Goal: Task Accomplishment & Management: Manage account settings

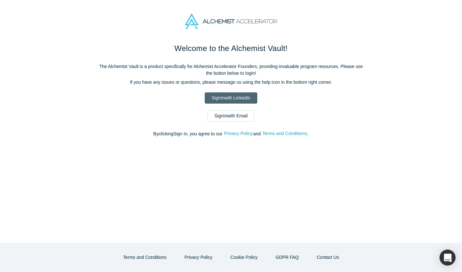
click at [238, 100] on link "Sign In with LinkedIn" at bounding box center [230, 97] width 52 height 11
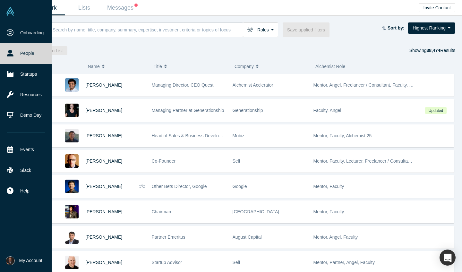
click at [13, 11] on img at bounding box center [10, 11] width 9 height 9
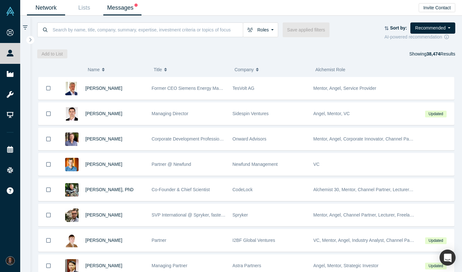
click at [127, 10] on link "Messages" at bounding box center [122, 7] width 38 height 15
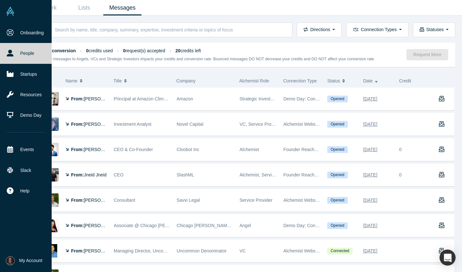
click at [11, 17] on link at bounding box center [26, 11] width 52 height 22
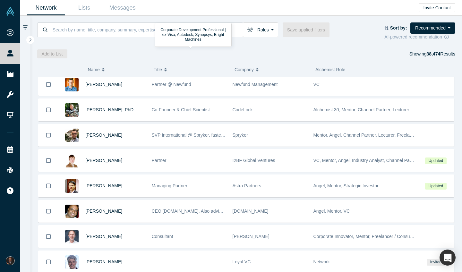
scroll to position [80, 0]
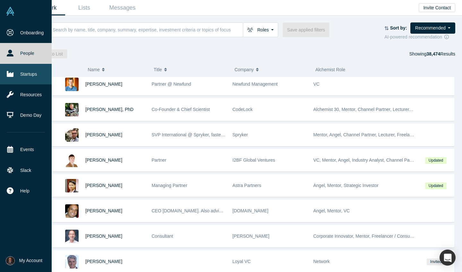
click at [12, 71] on icon at bounding box center [10, 74] width 7 height 7
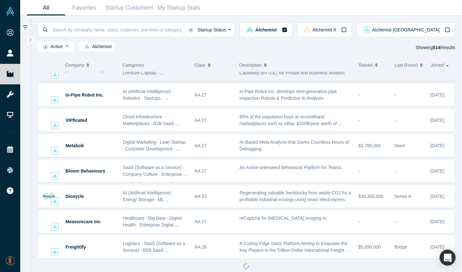
scroll to position [6647, 0]
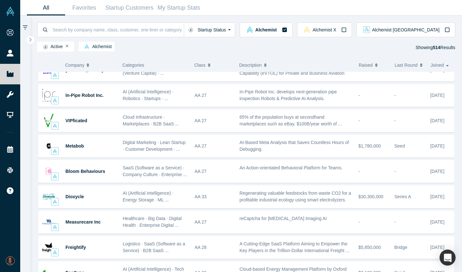
click at [373, 62] on button "Raised" at bounding box center [372, 64] width 29 height 13
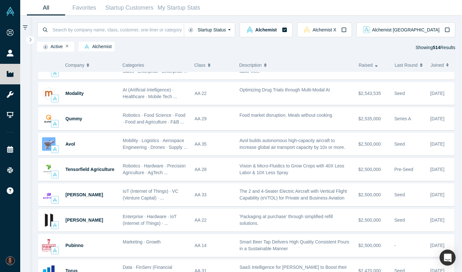
scroll to position [2890, 0]
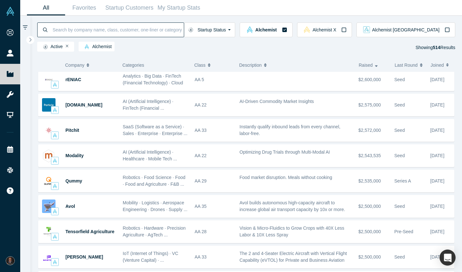
click at [176, 33] on input at bounding box center [118, 29] width 132 height 15
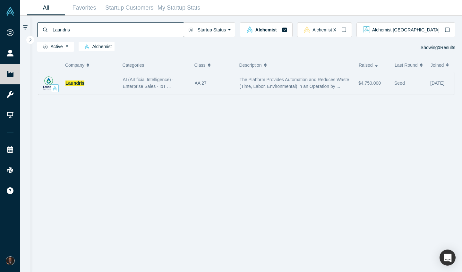
type input "Laundris"
click at [48, 79] on img at bounding box center [48, 82] width 13 height 13
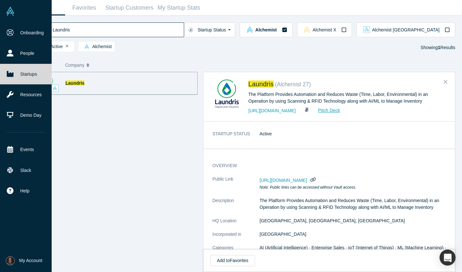
click at [11, 11] on img at bounding box center [10, 11] width 9 height 9
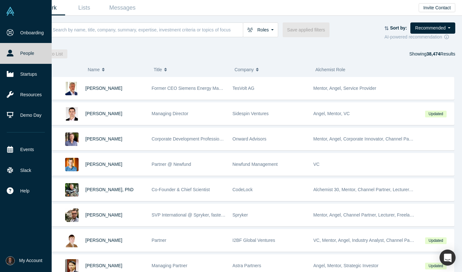
click at [28, 258] on span "My Account" at bounding box center [30, 260] width 23 height 7
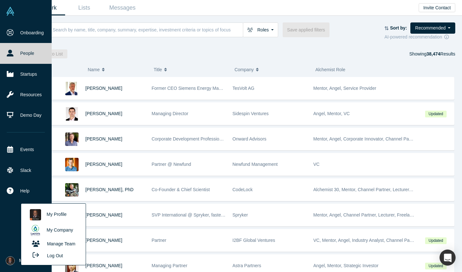
click at [52, 212] on link "My Profile" at bounding box center [53, 215] width 53 height 16
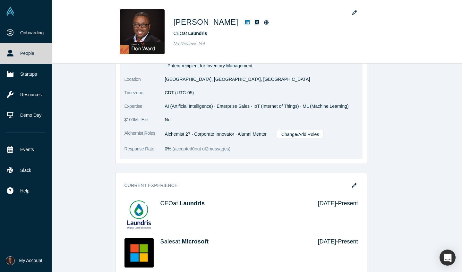
scroll to position [163, 0]
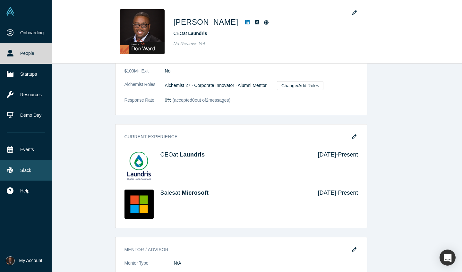
click at [21, 171] on link "Slack" at bounding box center [26, 170] width 52 height 21
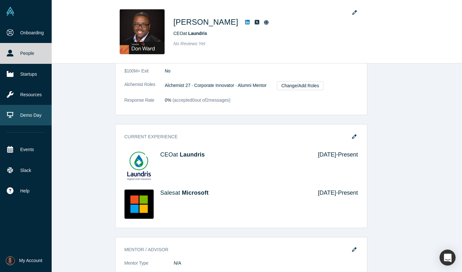
click at [19, 114] on link "Demo Day" at bounding box center [26, 115] width 52 height 21
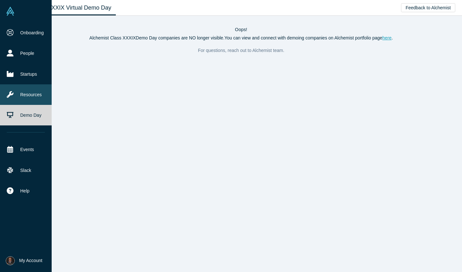
click at [23, 98] on link "Resources" at bounding box center [26, 94] width 52 height 21
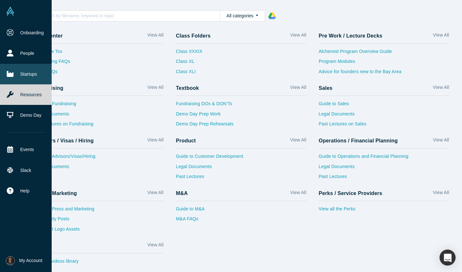
click at [23, 71] on link "Startups" at bounding box center [26, 74] width 52 height 21
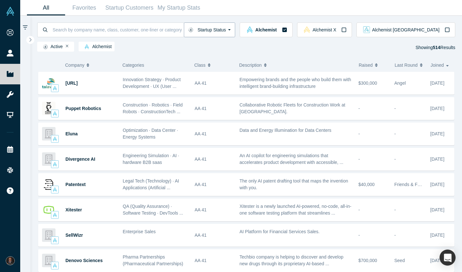
click at [235, 36] on button "Startup Status" at bounding box center [210, 29] width 52 height 15
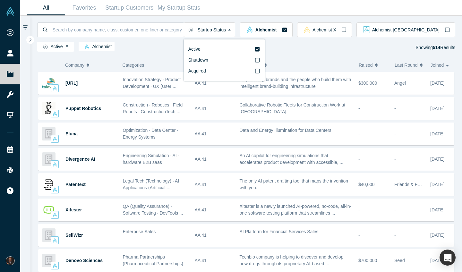
click at [174, 52] on div "Active Alchemist Showing 514 Results" at bounding box center [246, 48] width 418 height 12
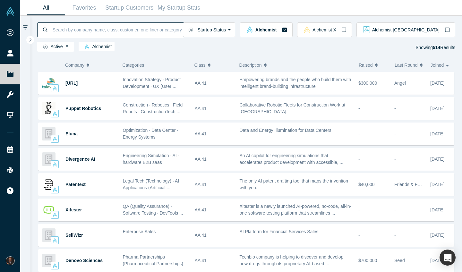
click at [140, 26] on input at bounding box center [118, 29] width 132 height 15
click at [204, 65] on span "Class" at bounding box center [199, 64] width 11 height 13
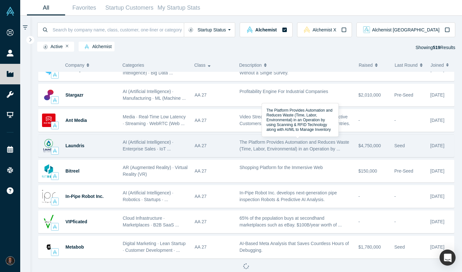
scroll to position [6900, 0]
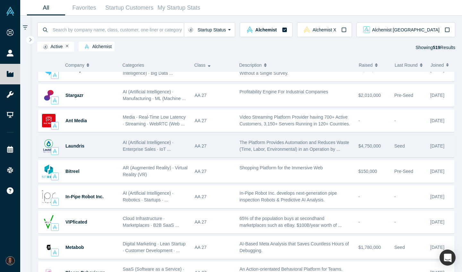
click at [268, 146] on div "The Platform Provides Automation and Reduces Waste (Time, Labor, Environmental)…" at bounding box center [295, 145] width 112 height 13
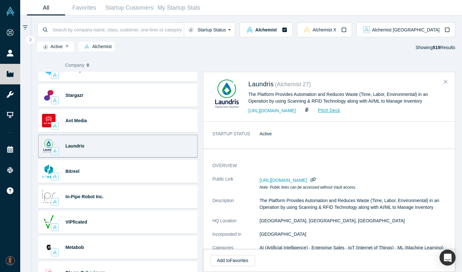
scroll to position [0, 0]
click at [329, 107] on link "Pitch Deck" at bounding box center [325, 110] width 29 height 7
click at [11, 256] on img at bounding box center [10, 260] width 9 height 9
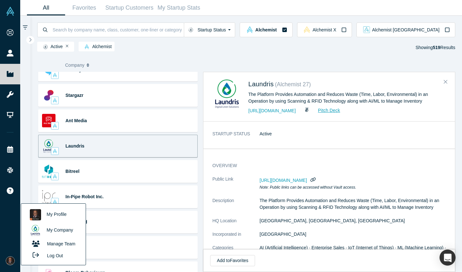
click at [51, 245] on link "Manage Team" at bounding box center [53, 243] width 53 height 11
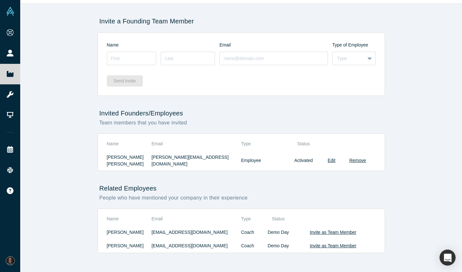
scroll to position [34, 0]
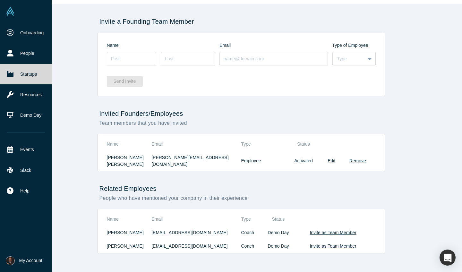
click at [9, 224] on div "Onboarding People Startups Resources Demo Day Events Slack Help Contact Us GDPR" at bounding box center [26, 135] width 52 height 227
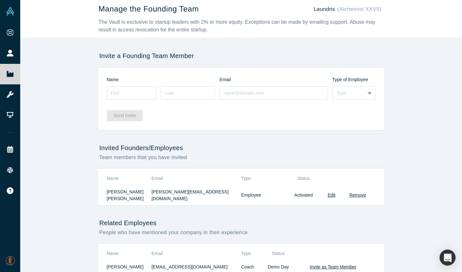
scroll to position [0, 0]
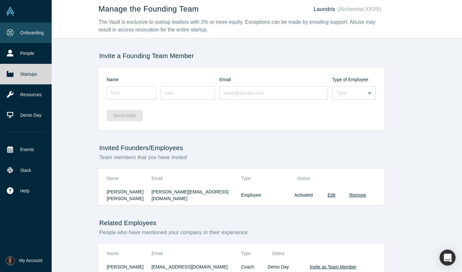
click at [24, 36] on link "Onboarding" at bounding box center [26, 32] width 52 height 21
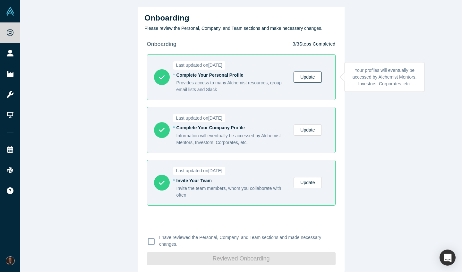
click at [304, 79] on link "Update" at bounding box center [307, 76] width 28 height 11
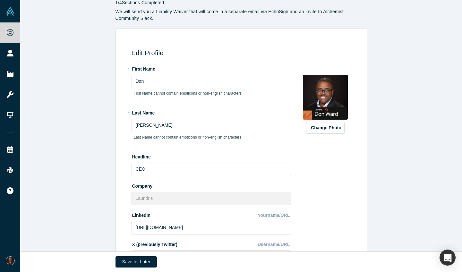
scroll to position [23, 0]
click at [154, 171] on input "CEO" at bounding box center [210, 169] width 159 height 13
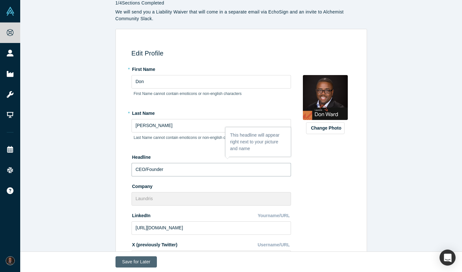
type input "CEO/Founder"
click at [147, 262] on button "Save for Later" at bounding box center [136, 261] width 42 height 11
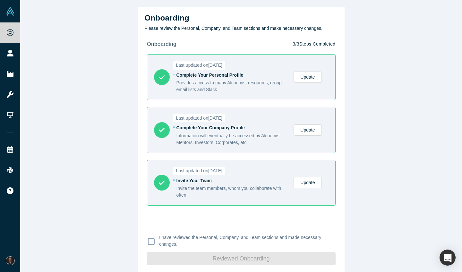
click at [307, 136] on div "Last updated on [DATE] * Complete Your Company Profile Information will eventua…" at bounding box center [251, 130] width 150 height 32
click at [307, 130] on link "Update" at bounding box center [307, 129] width 28 height 11
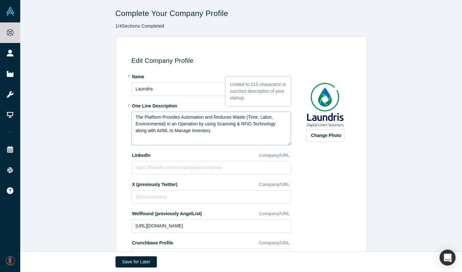
drag, startPoint x: 237, startPoint y: 137, endPoint x: 130, endPoint y: 100, distance: 113.7
click at [130, 100] on div "Edit Company Profile * Name [PERSON_NAME] * One Line Description The Platform P…" at bounding box center [240, 175] width 244 height 259
paste textarea "Laundris leverages scanning, sensor technology, and machine learning to manage …"
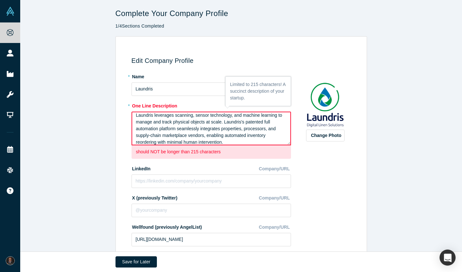
scroll to position [5, 0]
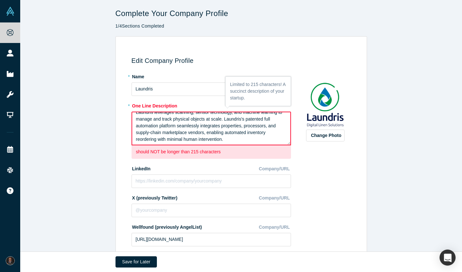
drag, startPoint x: 225, startPoint y: 122, endPoint x: 245, endPoint y: 148, distance: 32.4
click at [245, 148] on div "Laundris leverages scanning, sensor technology, and machine learning to manage …" at bounding box center [210, 135] width 159 height 47
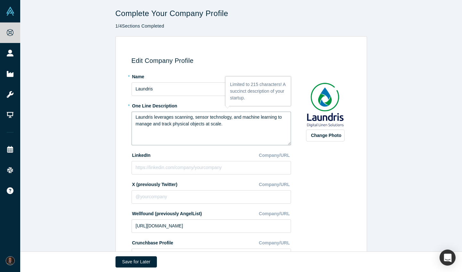
scroll to position [0, 0]
click at [133, 114] on textarea "Laundris leverages scanning, sensor technology, and machine learning to manage …" at bounding box center [210, 129] width 159 height 34
paste textarea "Laundris is the “Waymo” of Inventory Management and Autonomous Supply Chain for…"
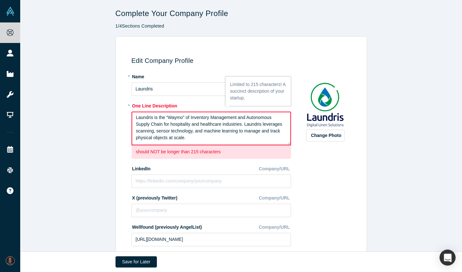
drag, startPoint x: 200, startPoint y: 139, endPoint x: 98, endPoint y: 107, distance: 106.8
click at [98, 107] on div "Edit Company Profile * Name Laundris * One Line Description Laundris is the “Wa…" at bounding box center [240, 179] width 441 height 287
click at [265, 121] on textarea "Laundris is the “Waymo” of Inventory Management and Autonomous Supply Chain for…" at bounding box center [210, 129] width 159 height 34
click at [263, 115] on textarea "Laundris is the “Waymo” of Inventory Management and Autonomous Supply Chain for…" at bounding box center [210, 129] width 159 height 34
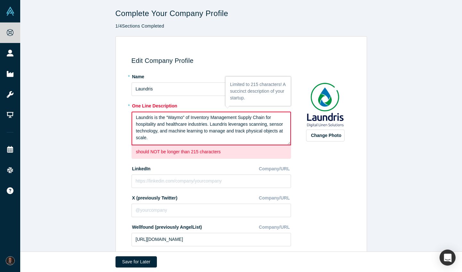
click at [218, 132] on textarea "Laundris is the “Waymo” of Inventory Management Supply Chain for hospitality an…" at bounding box center [210, 129] width 159 height 34
click at [251, 132] on textarea "Laundris is the “Waymo” of Inventory Management Supply Chain for hospitality an…" at bounding box center [210, 129] width 159 height 34
click at [248, 131] on textarea "Laundris is the “Waymo” of Inventory Management Supply Chain for hospitality an…" at bounding box center [210, 129] width 159 height 34
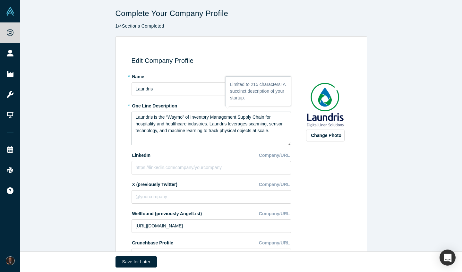
type textarea "Laundris is the “Waymo” of Inventory Management Supply Chain for hospitality an…"
click at [357, 182] on div "Edit Company Profile * Name [PERSON_NAME] * One Line Description Laundris is th…" at bounding box center [240, 175] width 244 height 259
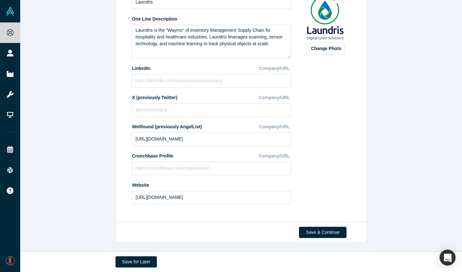
scroll to position [87, 0]
paste input "[DOMAIN_NAME][URL]"
type input "[DOMAIN_NAME][URL]"
click at [335, 127] on div "Change Photo Zoom Save Remove Upload New" at bounding box center [324, 97] width 55 height 224
click at [329, 232] on button "Save & Continue" at bounding box center [322, 232] width 47 height 11
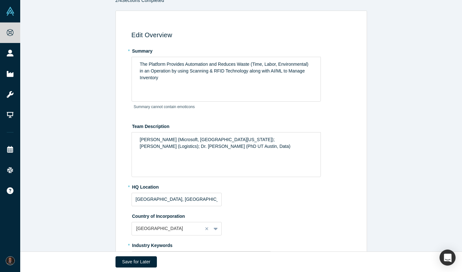
scroll to position [26, 0]
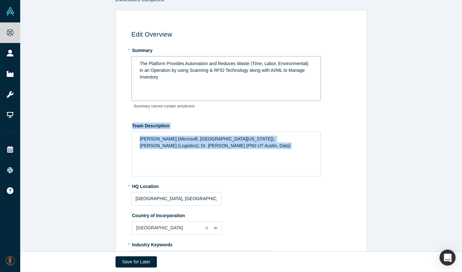
drag, startPoint x: 232, startPoint y: 169, endPoint x: 241, endPoint y: 89, distance: 80.0
click at [241, 94] on fieldset "* Summary The Platform Provides Automation and Reduces Waste (Time, Labor, Envi…" at bounding box center [241, 236] width 221 height 382
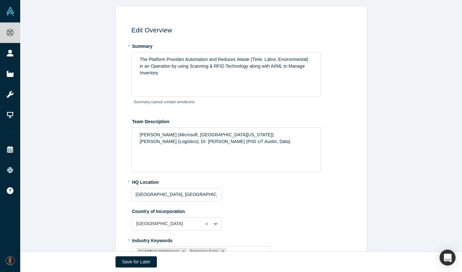
click at [256, 207] on label "Country of Incorporation" at bounding box center [241, 210] width 221 height 9
click at [198, 195] on input "[GEOGRAPHIC_DATA], [GEOGRAPHIC_DATA], [GEOGRAPHIC_DATA]" at bounding box center [176, 194] width 90 height 13
drag, startPoint x: 198, startPoint y: 195, endPoint x: 130, endPoint y: 192, distance: 67.4
click at [130, 192] on div "Edit Overview * Summary The Platform Provides Automation and Reduces Waste (Tim…" at bounding box center [240, 221] width 244 height 412
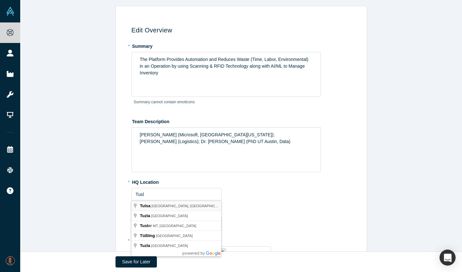
type input "[GEOGRAPHIC_DATA], [GEOGRAPHIC_DATA], [GEOGRAPHIC_DATA]"
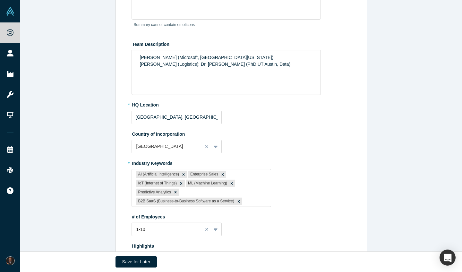
scroll to position [174, 0]
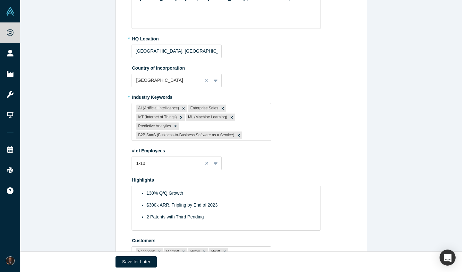
drag, startPoint x: 223, startPoint y: 225, endPoint x: 90, endPoint y: 178, distance: 141.1
click at [90, 178] on div "Edit Overview * Summary The Platform Provides Automation and Reduces Waste (Tim…" at bounding box center [240, 76] width 441 height 427
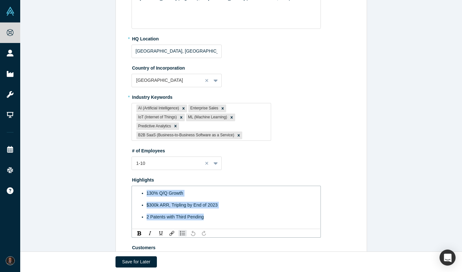
drag, startPoint x: 213, startPoint y: 220, endPoint x: 110, endPoint y: 176, distance: 112.6
click at [110, 176] on div "Edit Overview * Summary The Platform Provides Automation and Reduces Waste (Tim…" at bounding box center [240, 80] width 441 height 434
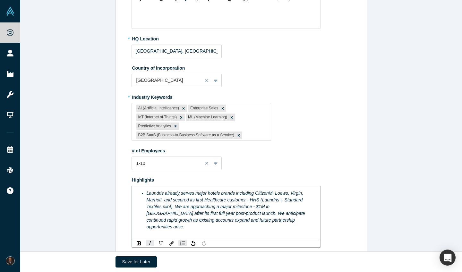
click at [145, 193] on ul "Laundris already serves major hotels brands including CitizenM, Loews, Virgin, …" at bounding box center [226, 210] width 173 height 40
click at [164, 199] on span "Laundris already serves major hotels brands including CitizenM, Loews, Virgin, …" at bounding box center [226, 209] width 160 height 39
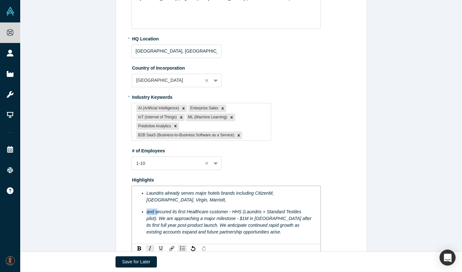
drag, startPoint x: 157, startPoint y: 211, endPoint x: 146, endPoint y: 211, distance: 11.2
click at [146, 211] on ul "Laundris already serves major hotels brands including CitizenM, Loews, Virgin, …" at bounding box center [226, 213] width 173 height 46
click at [220, 217] on span "Secured its first Healthcare customer - HHS (Laundris + Standard Textiles pilot…" at bounding box center [228, 221] width 165 height 25
click at [307, 211] on span "Secured its first Healthcare customer - HHS (Laundris + Standard Textiles pilot…" at bounding box center [228, 221] width 165 height 25
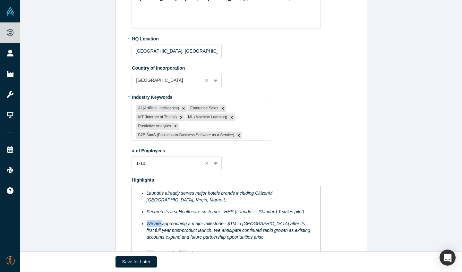
drag, startPoint x: 161, startPoint y: 222, endPoint x: 146, endPoint y: 222, distance: 14.7
click at [146, 222] on ul "Laundris already serves major hotels brands including CitizenM, Loews, Virgin, …" at bounding box center [226, 215] width 173 height 51
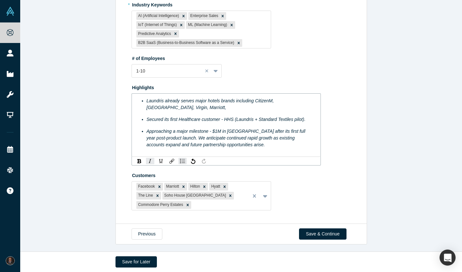
scroll to position [266, 0]
click at [160, 186] on icon "Remove Facebook" at bounding box center [159, 187] width 4 height 4
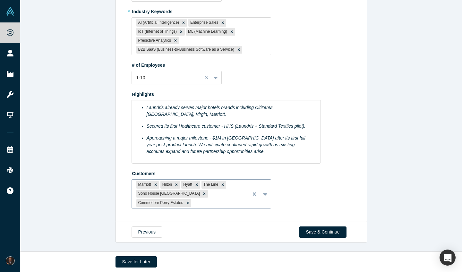
scroll to position [248, 0]
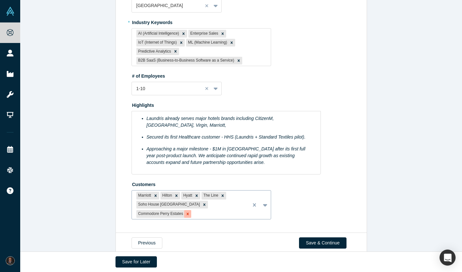
click at [190, 212] on icon "Remove Commodore Perry Estates" at bounding box center [187, 214] width 4 height 4
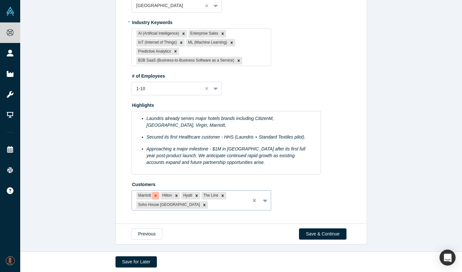
click at [157, 195] on icon "Remove Marriott" at bounding box center [155, 195] width 4 height 4
click at [150, 196] on div "Remove Hilton" at bounding box center [152, 196] width 7 height 8
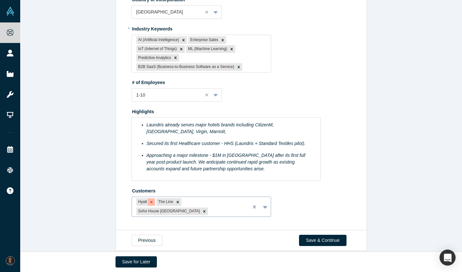
click at [152, 200] on icon "Remove Hyatt" at bounding box center [151, 202] width 4 height 4
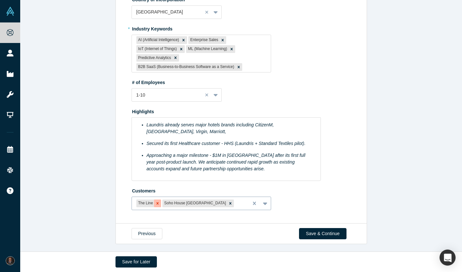
click at [158, 201] on icon "Remove The Line" at bounding box center [157, 203] width 4 height 4
click at [202, 201] on icon "Remove Soho House Austin" at bounding box center [204, 203] width 4 height 4
type input "Citizenm"
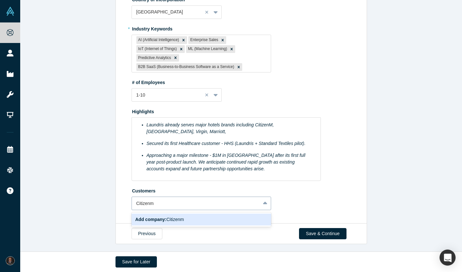
click at [177, 217] on span "Add company: Citizenm" at bounding box center [159, 219] width 49 height 5
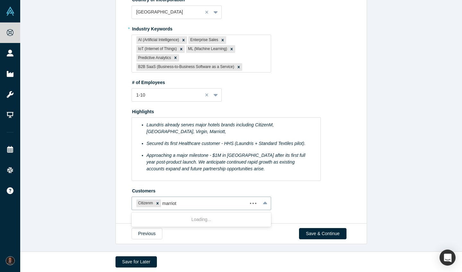
type input "marriott"
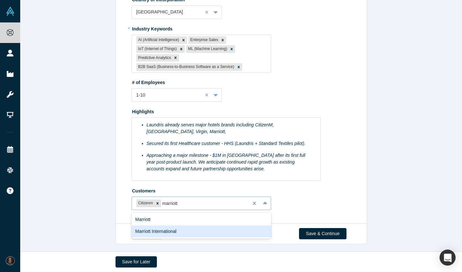
click at [162, 227] on div "Marriott International" at bounding box center [201, 231] width 140 height 12
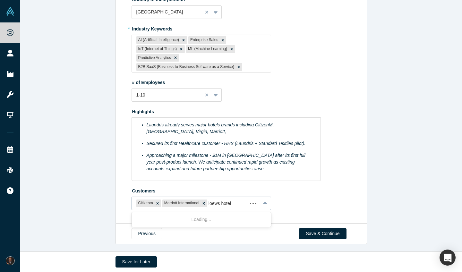
type input "loews hotels"
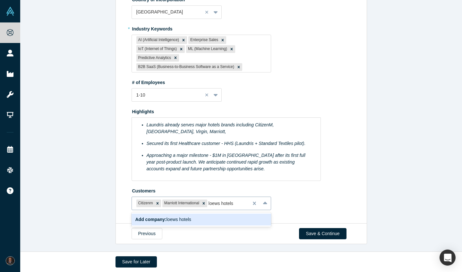
click at [184, 217] on span "Add company: loews hotels" at bounding box center [163, 219] width 56 height 5
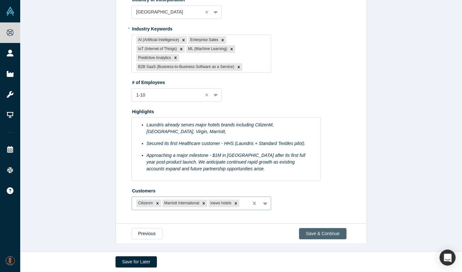
click at [310, 229] on button "Save & Continue" at bounding box center [322, 233] width 47 height 11
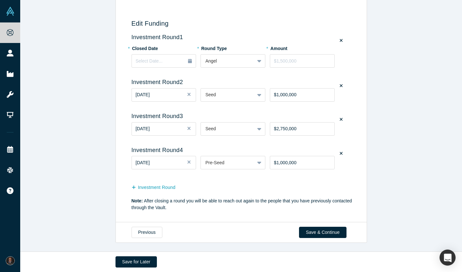
scroll to position [37, 0]
click at [329, 229] on button "Save & Continue" at bounding box center [322, 232] width 47 height 11
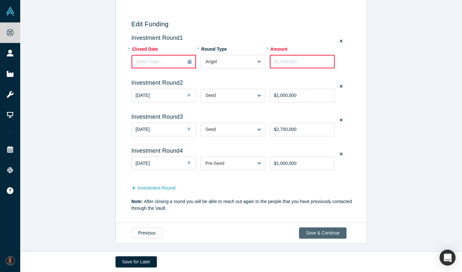
scroll to position [0, 0]
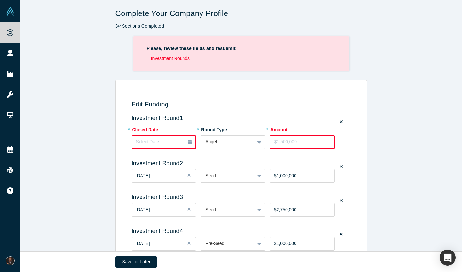
click at [337, 118] on label at bounding box center [341, 121] width 8 height 9
click at [0, 0] on input "checkbox" at bounding box center [0, 0] width 0 height 0
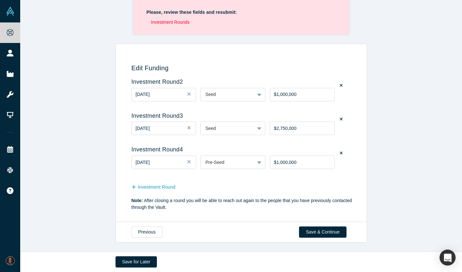
scroll to position [36, 0]
click at [319, 232] on button "Save & Continue" at bounding box center [322, 232] width 47 height 11
click at [150, 264] on button "Save for Later" at bounding box center [136, 261] width 42 height 11
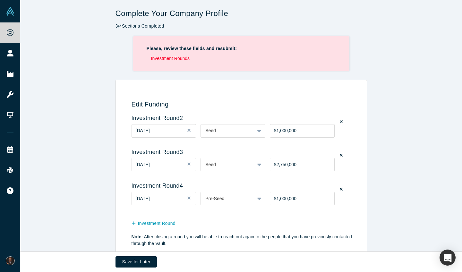
click at [171, 61] on li "Investment Rounds" at bounding box center [243, 58] width 185 height 7
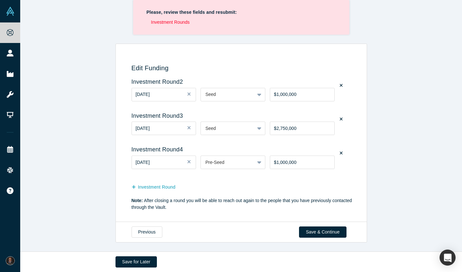
scroll to position [36, 0]
click at [169, 188] on button "Investment Round" at bounding box center [156, 187] width 51 height 11
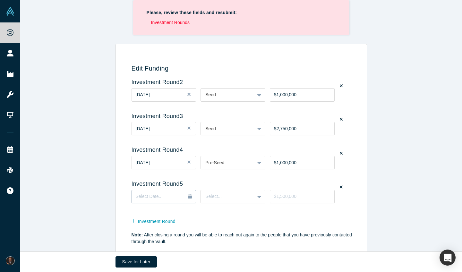
click at [167, 194] on div "Select Date..." at bounding box center [164, 196] width 56 height 7
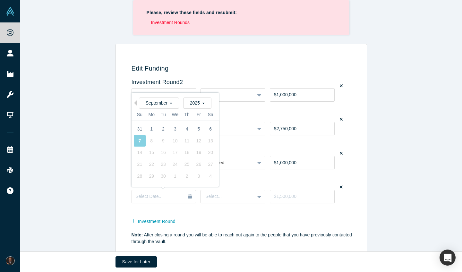
click at [361, 150] on div "Edit Funding Investment Round 1 * Closed Date Select Date... * Round Type Angel…" at bounding box center [240, 152] width 244 height 198
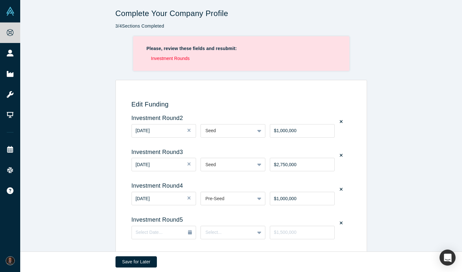
scroll to position [0, 0]
click at [174, 58] on li "Investment Rounds" at bounding box center [243, 58] width 185 height 7
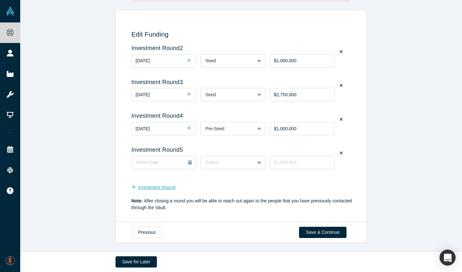
scroll to position [70, 0]
click at [153, 233] on button "Previous" at bounding box center [146, 232] width 31 height 11
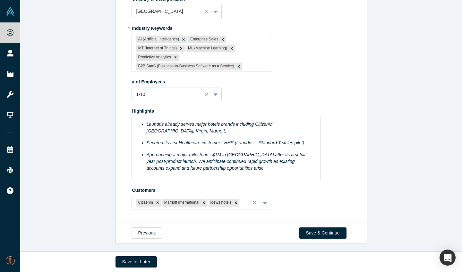
scroll to position [242, 0]
click at [314, 229] on button "Save & Continue" at bounding box center [322, 233] width 47 height 11
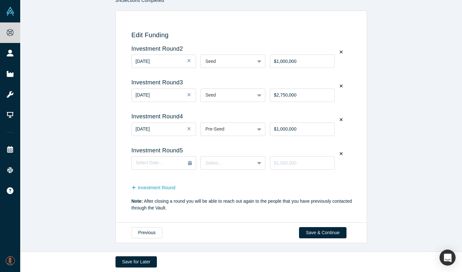
scroll to position [25, 0]
click at [313, 231] on button "Save & Continue" at bounding box center [322, 232] width 47 height 11
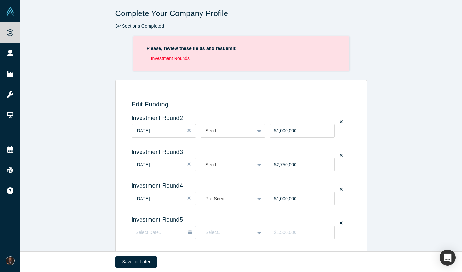
click at [181, 232] on div "Select Date..." at bounding box center [164, 232] width 56 height 7
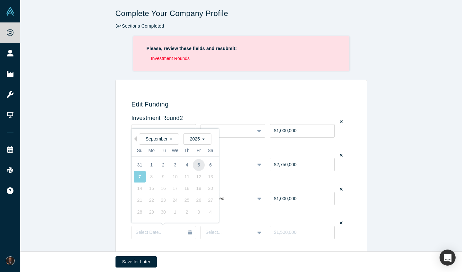
click at [200, 166] on div "5" at bounding box center [198, 165] width 12 height 12
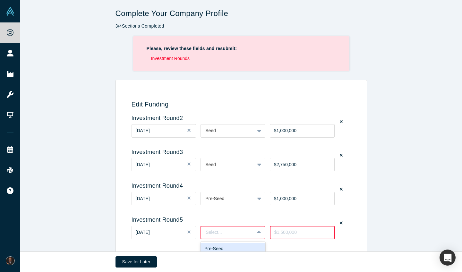
click at [232, 228] on div "Pre-Seed, 1 of 10. 10 results available. Use Up and Down to choose options, pre…" at bounding box center [232, 232] width 65 height 13
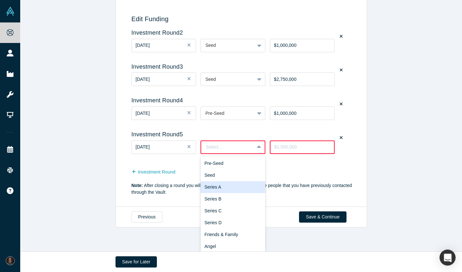
click at [227, 187] on div "Series A" at bounding box center [232, 187] width 65 height 12
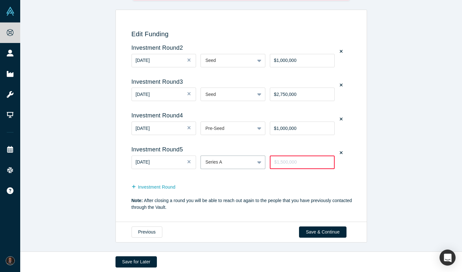
scroll to position [70, 0]
click at [297, 164] on input "tel" at bounding box center [302, 162] width 65 height 13
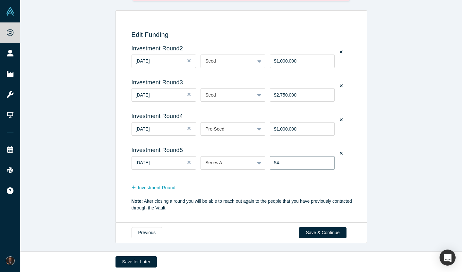
type input "$4"
type input "$3,500,000"
click at [324, 231] on button "Save & Continue" at bounding box center [322, 232] width 47 height 11
click at [146, 264] on button "Save for Later" at bounding box center [136, 261] width 42 height 11
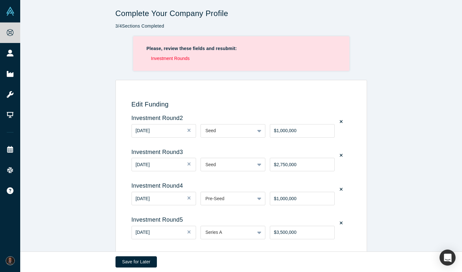
click at [341, 122] on icon at bounding box center [340, 121] width 3 height 3
click at [0, 0] on input "checkbox" at bounding box center [0, 0] width 0 height 0
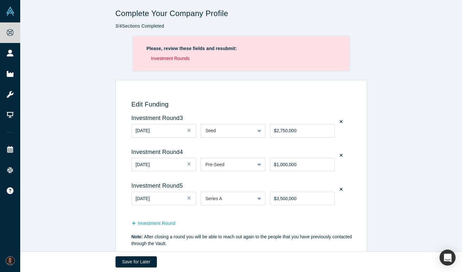
click at [341, 122] on icon at bounding box center [340, 121] width 3 height 3
click at [0, 0] on input "checkbox" at bounding box center [0, 0] width 0 height 0
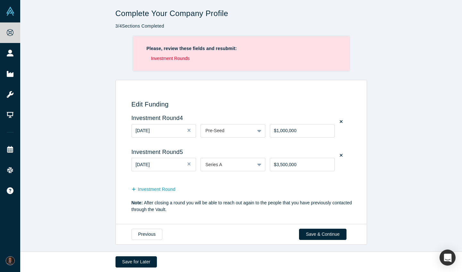
click at [341, 122] on icon at bounding box center [340, 121] width 3 height 3
click at [0, 0] on input "checkbox" at bounding box center [0, 0] width 0 height 0
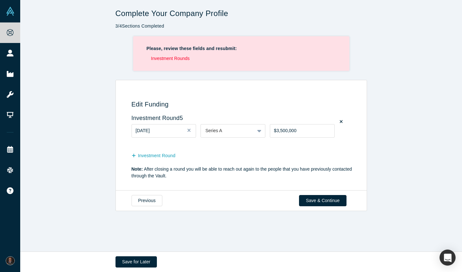
click at [341, 122] on icon at bounding box center [340, 121] width 3 height 3
click at [0, 0] on input "checkbox" at bounding box center [0, 0] width 0 height 0
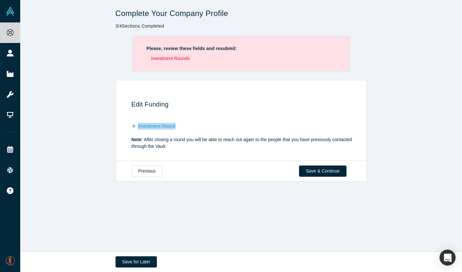
click at [341, 122] on div "Investment Round" at bounding box center [241, 125] width 221 height 12
click at [325, 167] on button "Save & Continue" at bounding box center [322, 170] width 47 height 11
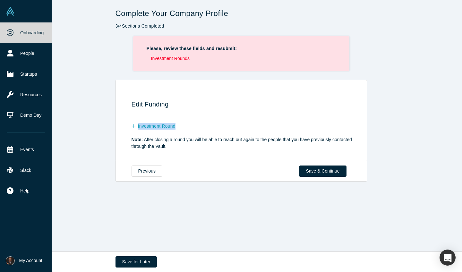
click at [9, 32] on icon at bounding box center [10, 32] width 7 height 7
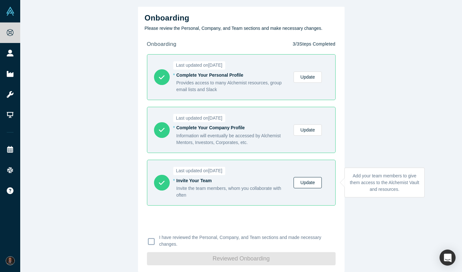
click at [308, 182] on link "Update" at bounding box center [307, 182] width 28 height 11
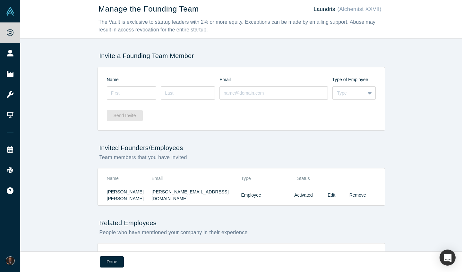
click at [352, 192] on button "Remove" at bounding box center [357, 195] width 17 height 7
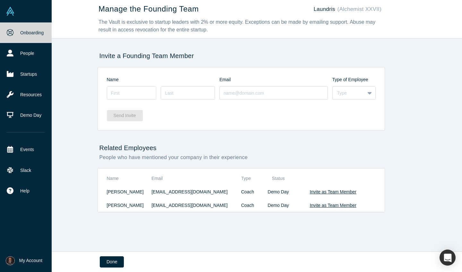
click at [9, 35] on icon at bounding box center [10, 32] width 7 height 7
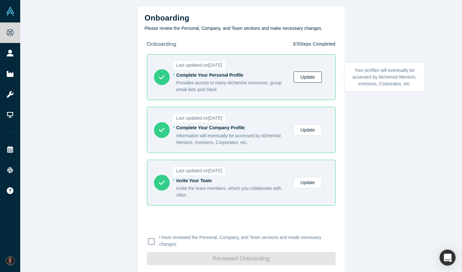
click at [307, 77] on link "Update" at bounding box center [307, 76] width 28 height 11
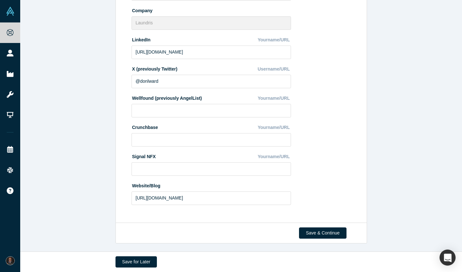
scroll to position [198, 0]
click at [326, 233] on button "Save & Continue" at bounding box center [322, 233] width 47 height 11
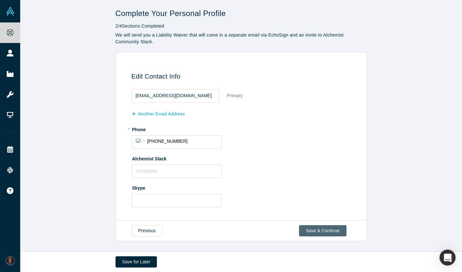
scroll to position [0, 0]
click at [313, 229] on button "Save & Continue" at bounding box center [322, 230] width 47 height 11
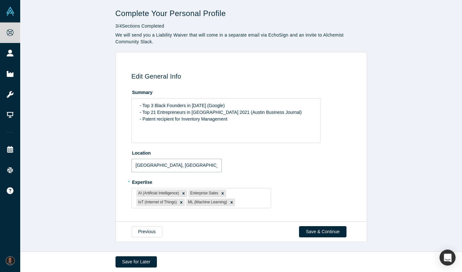
click at [180, 171] on input "[GEOGRAPHIC_DATA], [GEOGRAPHIC_DATA], [GEOGRAPHIC_DATA]" at bounding box center [176, 165] width 90 height 13
type input "A"
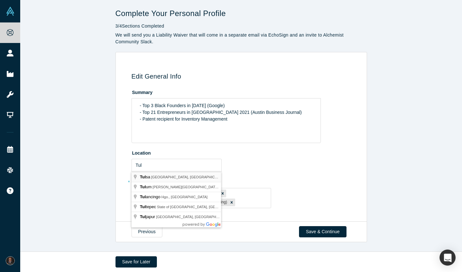
type input "[GEOGRAPHIC_DATA], [GEOGRAPHIC_DATA], [GEOGRAPHIC_DATA]"
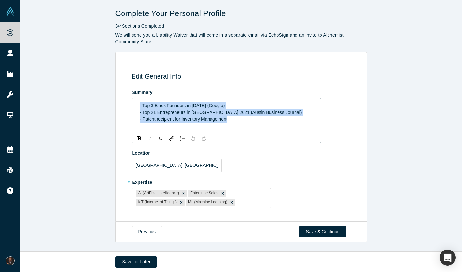
drag, startPoint x: 255, startPoint y: 118, endPoint x: 133, endPoint y: 104, distance: 123.2
click at [133, 104] on div "- Top 3 Black Founders in [DATE] (Google) - Top 21 Entrepreneurs in [GEOGRAPHIC…" at bounding box center [225, 116] width 189 height 36
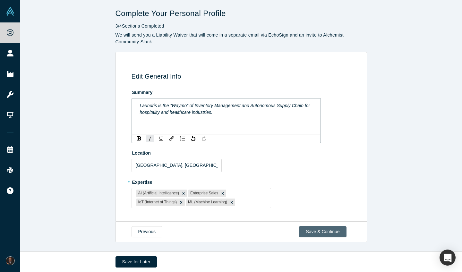
click at [330, 231] on button "Save & Continue" at bounding box center [322, 231] width 47 height 11
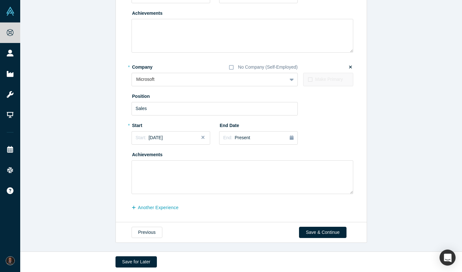
scroll to position [166, 0]
click at [330, 231] on button "Save & Continue" at bounding box center [322, 232] width 47 height 11
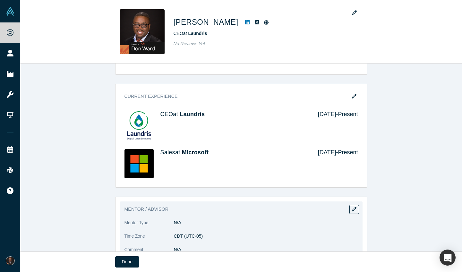
scroll to position [197, 0]
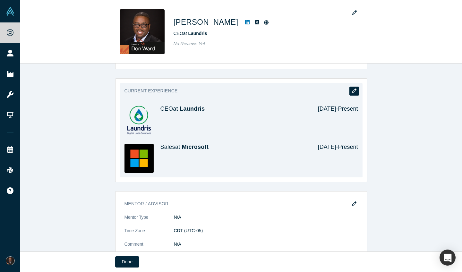
click at [354, 92] on icon "button" at bounding box center [354, 90] width 4 height 4
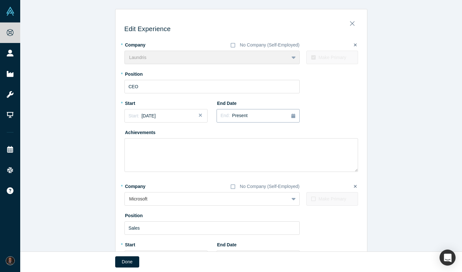
click at [250, 117] on div "End: Present" at bounding box center [257, 115] width 75 height 7
click at [222, 134] on button "Previous Year" at bounding box center [219, 133] width 6 height 6
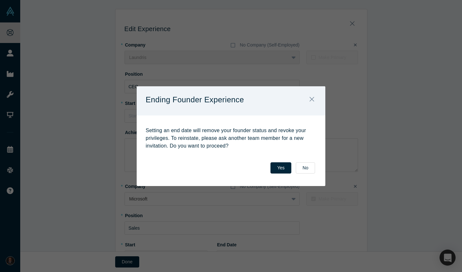
click at [222, 134] on p "Setting an end date will remove your founder status and revoke your privileges.…" at bounding box center [231, 138] width 171 height 23
click at [304, 168] on button "No" at bounding box center [304, 167] width 19 height 11
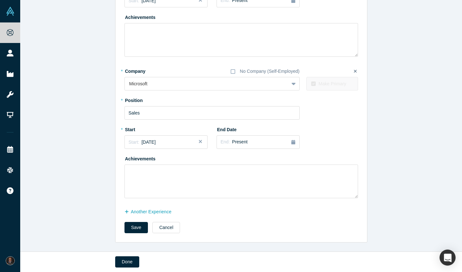
scroll to position [115, 0]
click at [129, 264] on button "Done" at bounding box center [127, 261] width 24 height 11
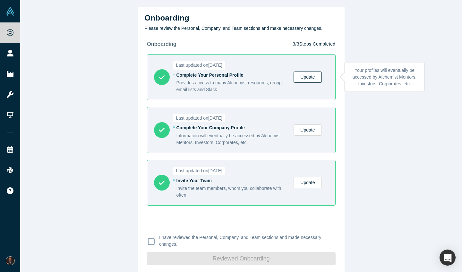
click at [312, 77] on link "Update" at bounding box center [307, 76] width 28 height 11
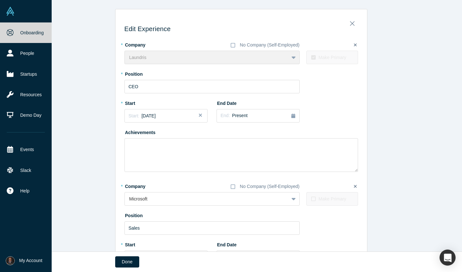
click at [27, 33] on link "Onboarding" at bounding box center [26, 32] width 52 height 21
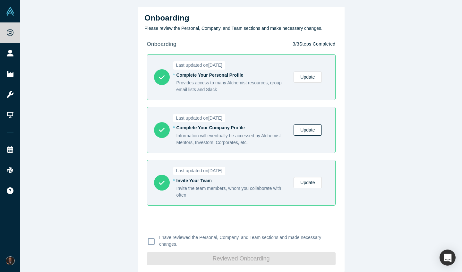
click at [299, 127] on link "Update" at bounding box center [307, 129] width 28 height 11
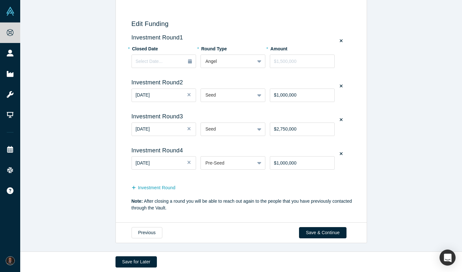
scroll to position [37, 0]
click at [305, 232] on button "Save & Continue" at bounding box center [322, 232] width 47 height 11
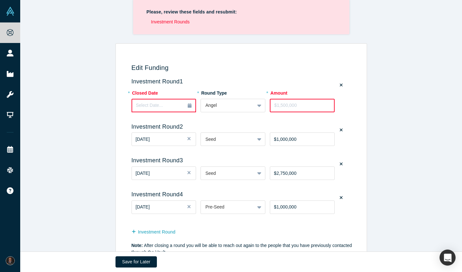
scroll to position [0, 0]
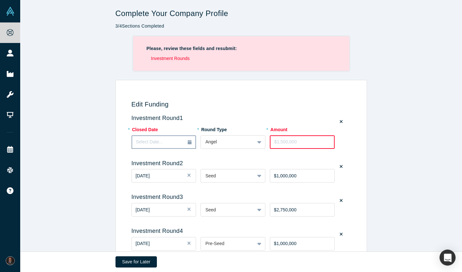
click at [186, 143] on div "Select Date..." at bounding box center [164, 141] width 56 height 7
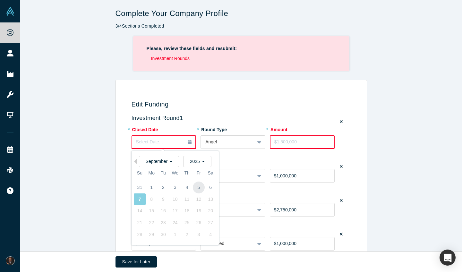
click at [194, 185] on div "5" at bounding box center [198, 187] width 12 height 12
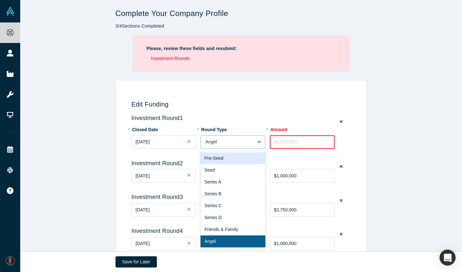
click at [230, 138] on div at bounding box center [227, 142] width 45 height 8
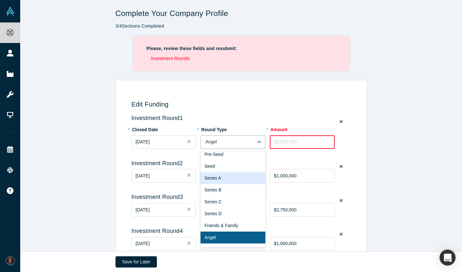
click at [224, 179] on div "Series A" at bounding box center [232, 178] width 65 height 12
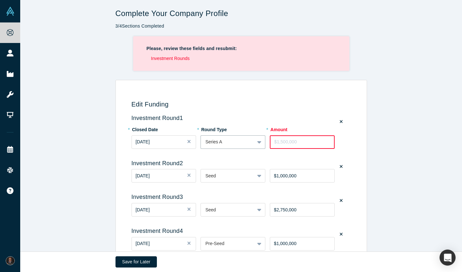
click at [297, 143] on input "tel" at bounding box center [302, 141] width 65 height 13
type input "$4,000,000"
click at [423, 154] on div "Edit Funding Investment Round 1 * Closed Date [DATE] * Round Type Series A * Am…" at bounding box center [240, 191] width 441 height 223
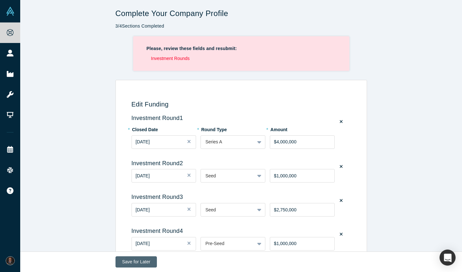
click at [144, 263] on button "Save for Later" at bounding box center [136, 261] width 42 height 11
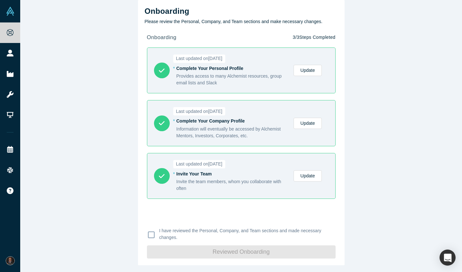
scroll to position [7, 0]
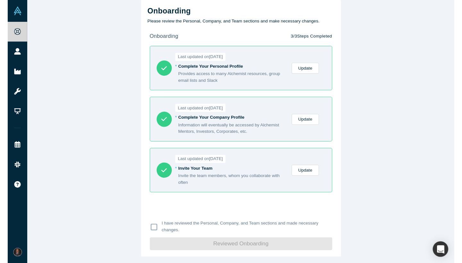
scroll to position [7, 0]
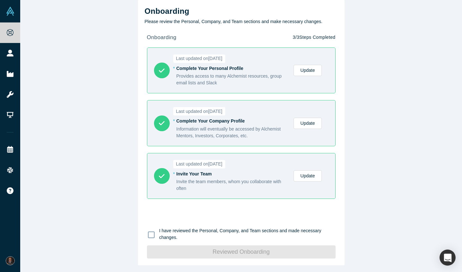
click at [150, 234] on icon at bounding box center [151, 235] width 7 height 8
click at [0, 0] on input "I have reviewed the Personal, Company, and Team sections and made necessary cha…" at bounding box center [0, 0] width 0 height 0
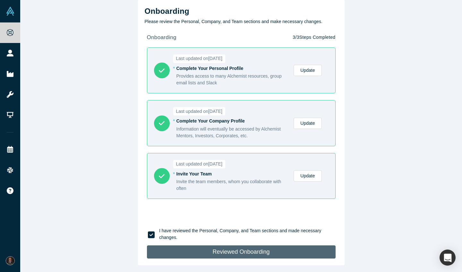
click at [267, 254] on button "Reviewed Onboarding" at bounding box center [241, 251] width 188 height 13
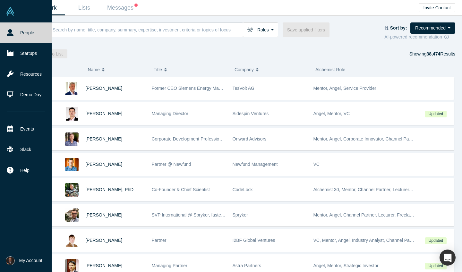
click at [9, 33] on icon at bounding box center [10, 32] width 7 height 7
click at [16, 19] on link at bounding box center [26, 11] width 52 height 22
click at [12, 13] on img at bounding box center [10, 11] width 9 height 9
click at [30, 58] on link "Startups" at bounding box center [26, 53] width 52 height 21
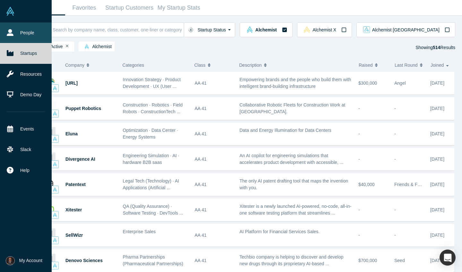
click at [33, 27] on link "People" at bounding box center [26, 32] width 52 height 21
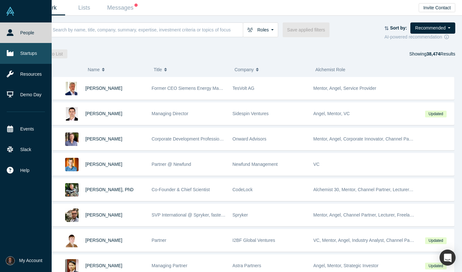
click at [32, 49] on link "Startups" at bounding box center [26, 53] width 52 height 21
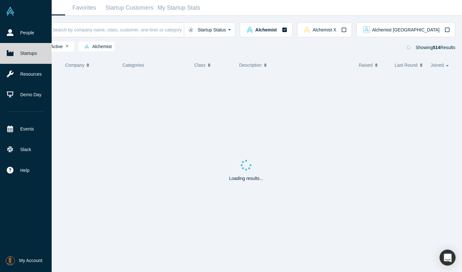
click at [12, 12] on img at bounding box center [10, 11] width 9 height 9
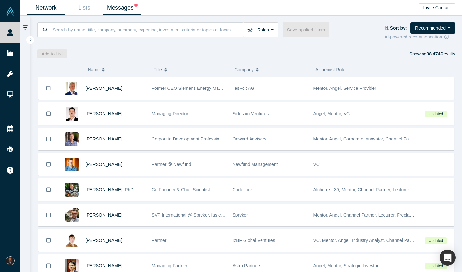
click at [120, 7] on link "Messages" at bounding box center [122, 7] width 38 height 15
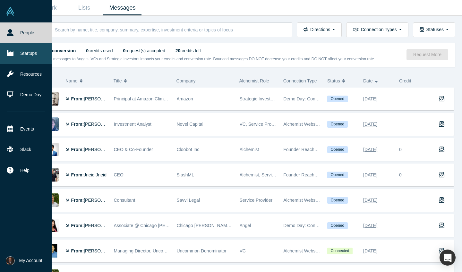
click at [15, 58] on link "Startups" at bounding box center [26, 53] width 52 height 21
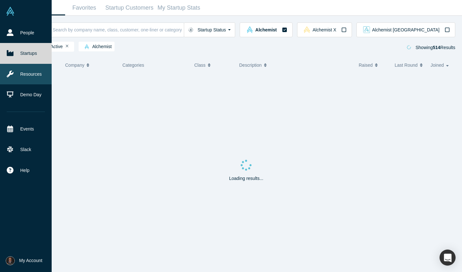
click at [25, 72] on link "Resources" at bounding box center [26, 74] width 52 height 21
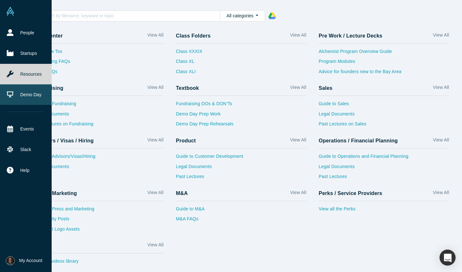
click at [28, 96] on link "Demo Day" at bounding box center [26, 94] width 52 height 21
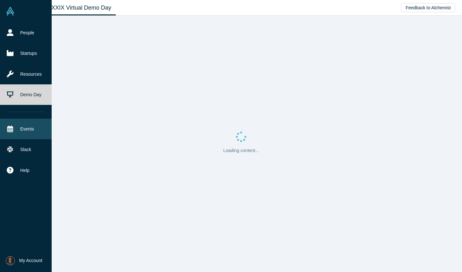
click at [29, 132] on link "Events" at bounding box center [26, 129] width 52 height 21
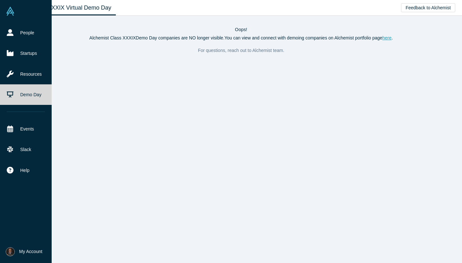
click at [7, 8] on img at bounding box center [10, 11] width 9 height 9
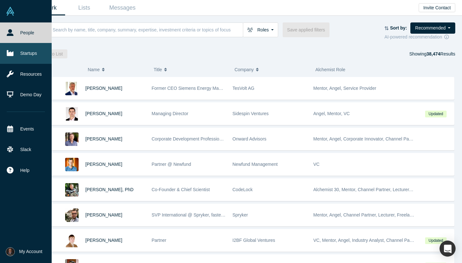
click at [6, 56] on link "Startups" at bounding box center [26, 53] width 52 height 21
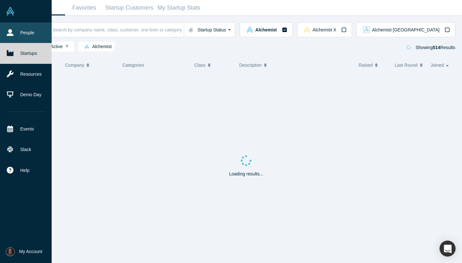
click at [19, 35] on link "People" at bounding box center [26, 32] width 52 height 21
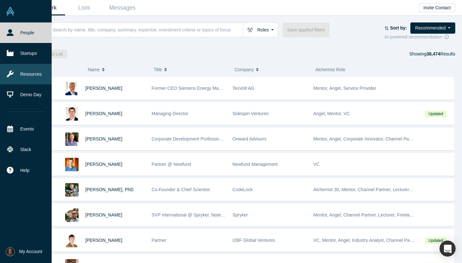
click at [32, 79] on link "Resources" at bounding box center [26, 74] width 52 height 21
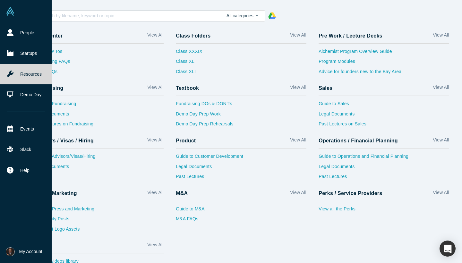
click at [32, 256] on li "My Account My Profile My Company Manage Team Log Out" at bounding box center [26, 251] width 52 height 22
click at [31, 251] on span "My Account" at bounding box center [30, 251] width 23 height 7
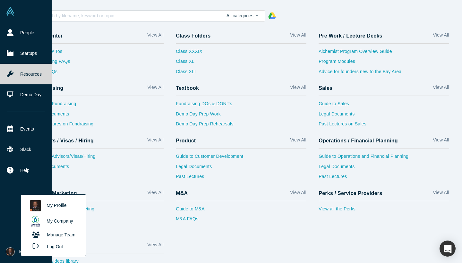
click at [43, 221] on link "My Company" at bounding box center [53, 221] width 53 height 16
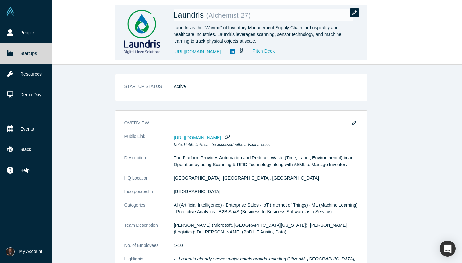
click at [354, 10] on button "button" at bounding box center [354, 12] width 10 height 9
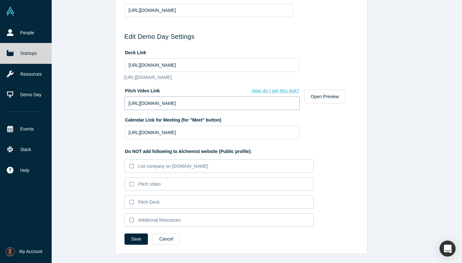
scroll to position [302, 0]
drag, startPoint x: 231, startPoint y: 103, endPoint x: 91, endPoint y: 93, distance: 140.1
click at [91, 93] on div "Edit Company Profile * Name Laundris Name cannot contain emoticons Your current…" at bounding box center [240, 131] width 441 height 263
paste input "www.youtube.com/watch?v=L5b38VsPPUc"
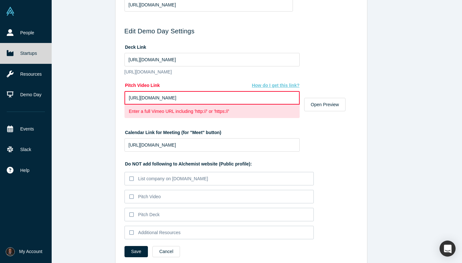
drag, startPoint x: 233, startPoint y: 103, endPoint x: 122, endPoint y: 96, distance: 110.4
click at [143, 104] on input "https://www.youtube.com/watch?v=L5b38VsPPUc" at bounding box center [211, 97] width 175 height 13
type input "www.youtube.com/watch?v=L5b38VsPPUc"
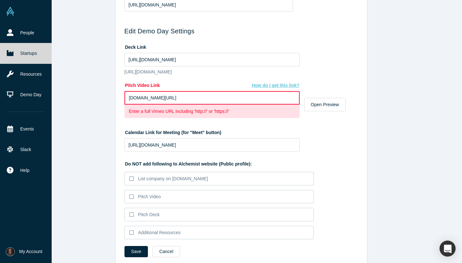
click at [346, 166] on label "Do NOT add following to Alchemist website (Public profile):" at bounding box center [240, 162] width 233 height 9
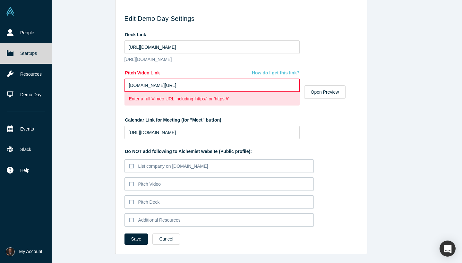
scroll to position [320, 0]
click at [127, 237] on button "Save" at bounding box center [136, 238] width 24 height 11
click at [324, 90] on button "Open Preview" at bounding box center [325, 91] width 42 height 13
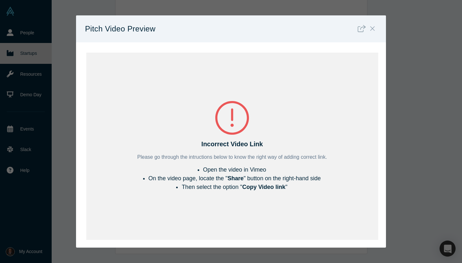
click at [372, 29] on icon "Close" at bounding box center [372, 28] width 4 height 7
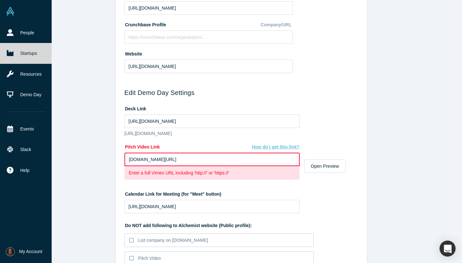
scroll to position [232, 0]
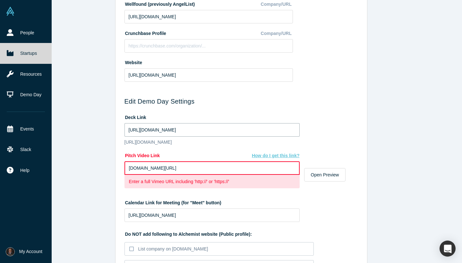
click at [272, 127] on input "https://drive.google.com/file/d/1XOdA_KZsZsaz50DcHbNo56QiJZ35fxYh/view?usp=shar…" at bounding box center [211, 129] width 175 height 13
click at [327, 112] on form "Edit Company Profile * Name Laundris Name cannot contain emoticons Your current…" at bounding box center [240, 62] width 233 height 538
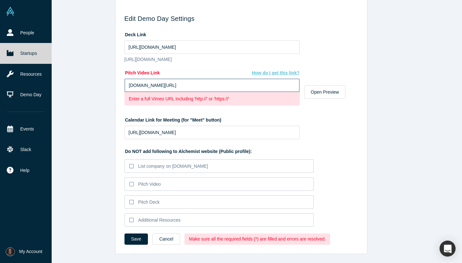
scroll to position [320, 0]
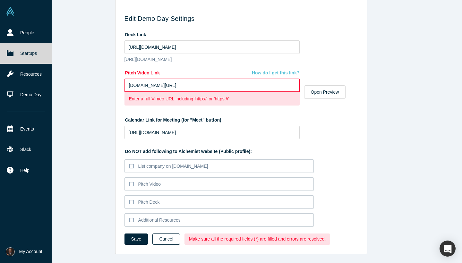
click at [172, 241] on button "Cancel" at bounding box center [166, 238] width 28 height 11
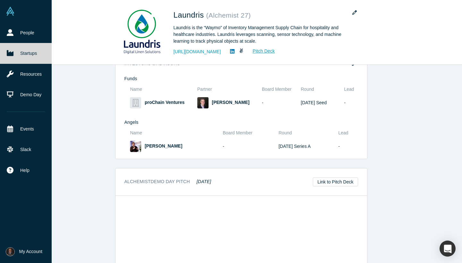
scroll to position [539, 0]
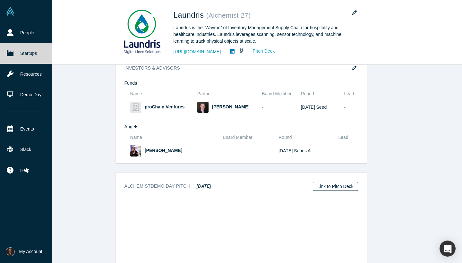
click at [345, 182] on link "Link to Pitch Deck" at bounding box center [334, 186] width 45 height 9
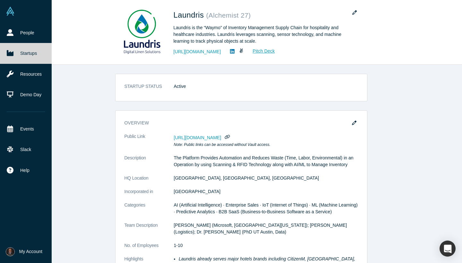
scroll to position [0, 0]
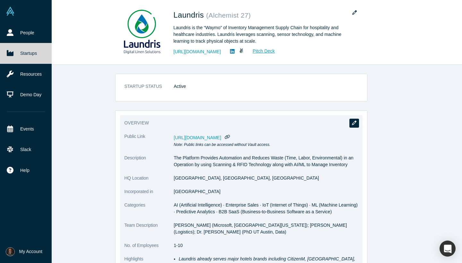
click at [356, 121] on button "button" at bounding box center [354, 123] width 10 height 9
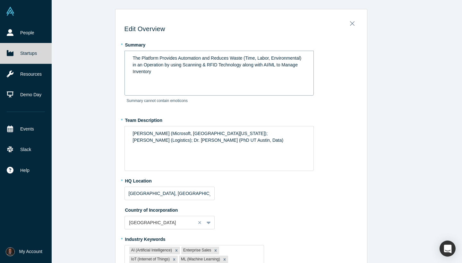
drag, startPoint x: 422, startPoint y: 121, endPoint x: 168, endPoint y: 71, distance: 258.9
click at [168, 71] on div "The Platform Provides Automation and Reduces Waste (Time, Labor, Environmental)…" at bounding box center [218, 73] width 189 height 45
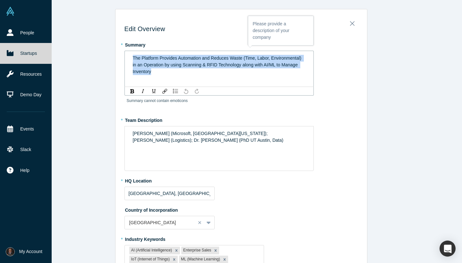
drag, startPoint x: 168, startPoint y: 71, endPoint x: 115, endPoint y: 51, distance: 56.6
click at [115, 51] on div "Edit Overview * Summary The Platform Provides Automation and Reduces Waste (Tim…" at bounding box center [241, 229] width 252 height 441
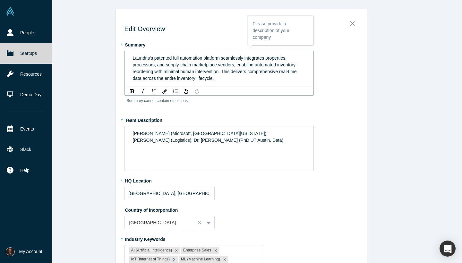
click at [339, 109] on div "* Summary Laundris's patented full automation platform seamlessly integrates pr…" at bounding box center [240, 74] width 233 height 71
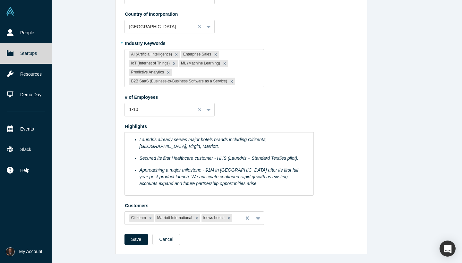
scroll to position [195, 0]
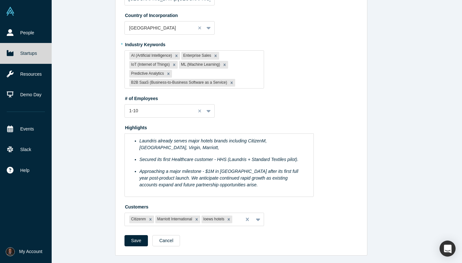
click at [139, 245] on div "Save Cancel" at bounding box center [240, 243] width 233 height 16
click at [135, 242] on button "Save" at bounding box center [136, 240] width 24 height 11
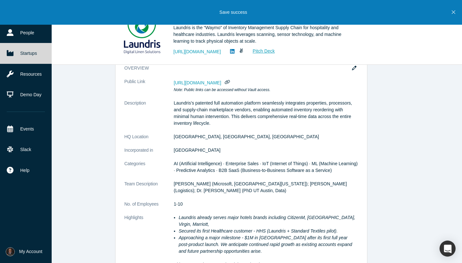
scroll to position [55, 0]
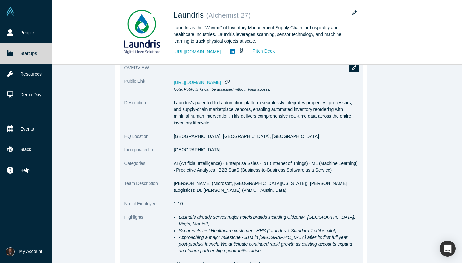
click at [354, 69] on icon "button" at bounding box center [354, 67] width 4 height 4
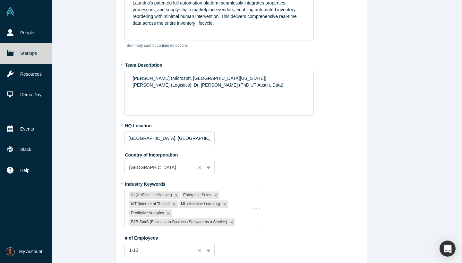
scroll to position [0, 0]
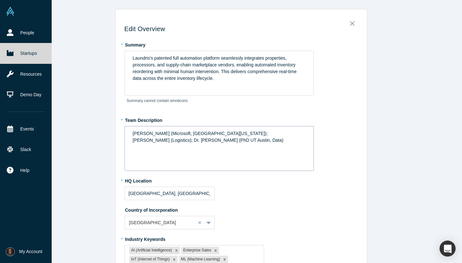
drag, startPoint x: 185, startPoint y: 147, endPoint x: 208, endPoint y: 138, distance: 24.6
click at [210, 138] on div "[PERSON_NAME] (Microsoft, [GEOGRAPHIC_DATA][US_STATE]); [PERSON_NAME] (Logistic…" at bounding box center [218, 148] width 189 height 45
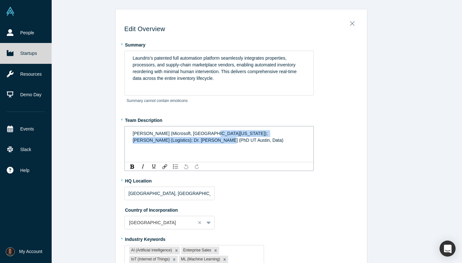
drag, startPoint x: 187, startPoint y: 143, endPoint x: 205, endPoint y: 134, distance: 20.2
click at [205, 134] on div "[PERSON_NAME] (Microsoft, [GEOGRAPHIC_DATA][US_STATE]); [PERSON_NAME] (Logistic…" at bounding box center [219, 136] width 180 height 17
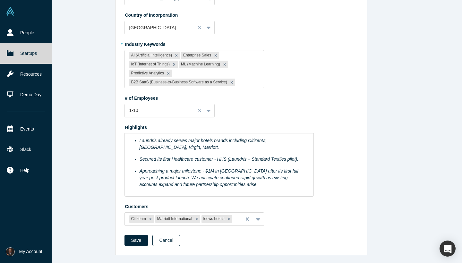
scroll to position [195, 0]
click at [135, 240] on button "Save" at bounding box center [136, 240] width 24 height 11
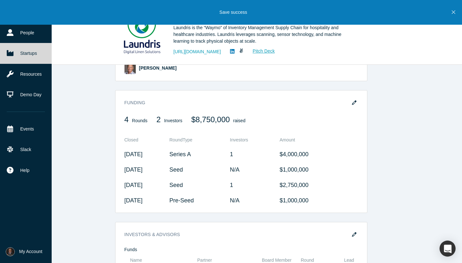
scroll to position [381, 0]
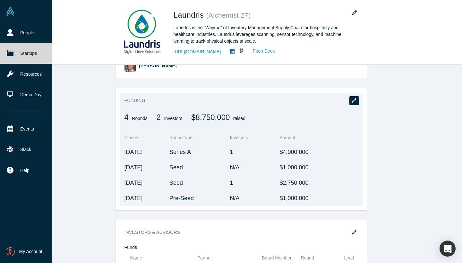
click at [353, 96] on button "button" at bounding box center [354, 100] width 10 height 9
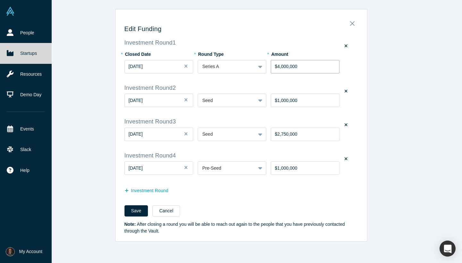
click at [305, 62] on input "$4,000,000" at bounding box center [304, 66] width 69 height 13
drag, startPoint x: 305, startPoint y: 67, endPoint x: 266, endPoint y: 65, distance: 39.5
click at [266, 65] on div "* Closed Date Sep 05, 2025 * Round Type Series A * Amount $4,000,000" at bounding box center [240, 64] width 233 height 31
type input "$3,500,000"
click at [136, 212] on button "Save" at bounding box center [136, 210] width 24 height 11
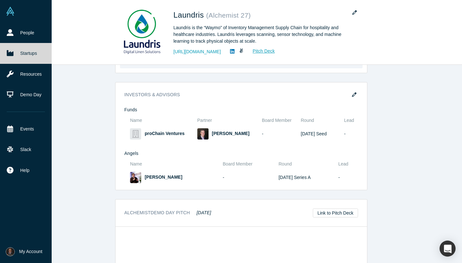
scroll to position [531, 0]
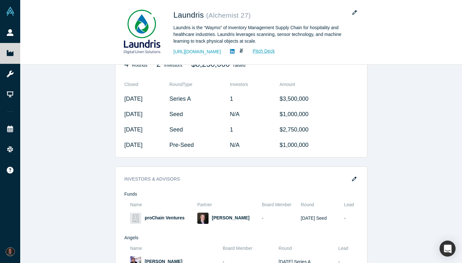
scroll to position [506, 0]
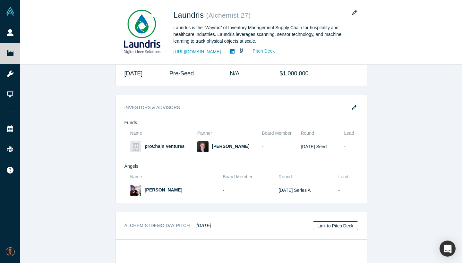
click at [336, 221] on link "Link to Pitch Deck" at bounding box center [334, 225] width 45 height 9
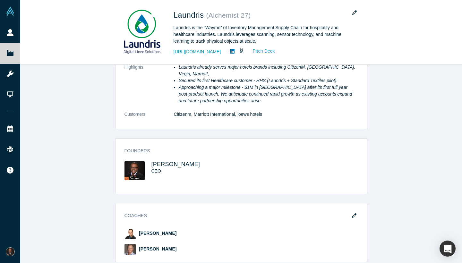
scroll to position [131, 0]
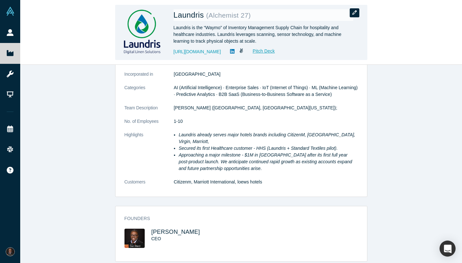
click at [353, 11] on icon "button" at bounding box center [354, 12] width 4 height 4
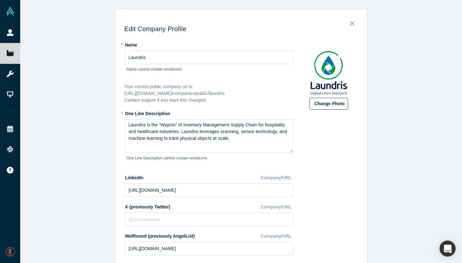
click at [333, 104] on button "Change Photo" at bounding box center [328, 104] width 38 height 12
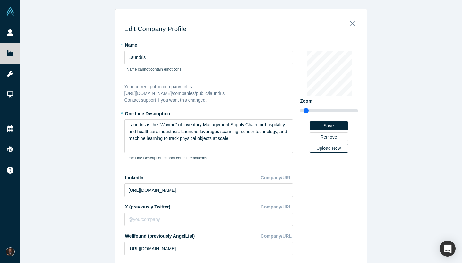
click at [331, 149] on div "Upload New" at bounding box center [328, 148] width 29 height 4
click at [0, 0] on input "Upload New" at bounding box center [0, 0] width 0 height 0
click at [335, 125] on button "Save" at bounding box center [328, 125] width 38 height 9
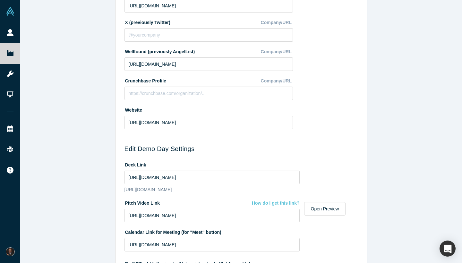
scroll to position [187, 0]
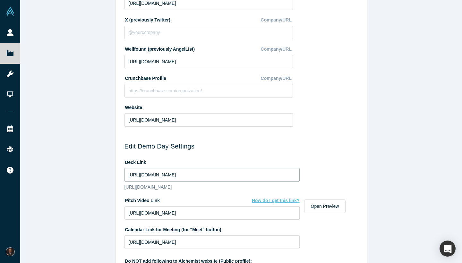
click at [231, 173] on input "https://drive.google.com/file/d/1XOdA_KZsZsaz50DcHbNo56QiJZ35fxYh/view?usp=shar…" at bounding box center [211, 174] width 175 height 13
paste input "ocsend.com/view/q5rzab5zq26yktg6"
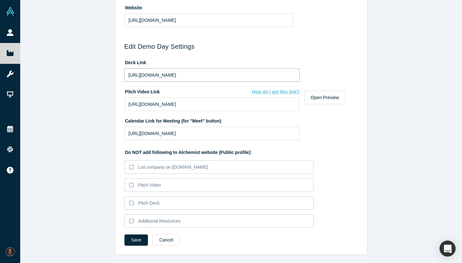
scroll to position [286, 0]
type input "https://docsend.com/view/q5rzab5zq26yktg6"
click at [131, 238] on button "Save" at bounding box center [136, 240] width 24 height 11
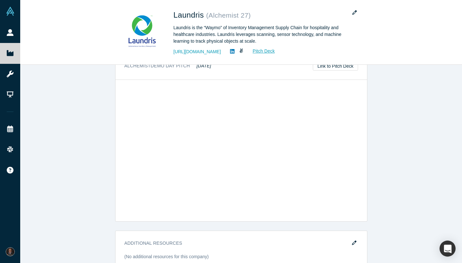
scroll to position [665, 0]
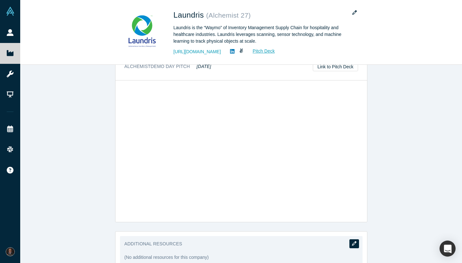
click at [351, 239] on button "button" at bounding box center [354, 243] width 10 height 9
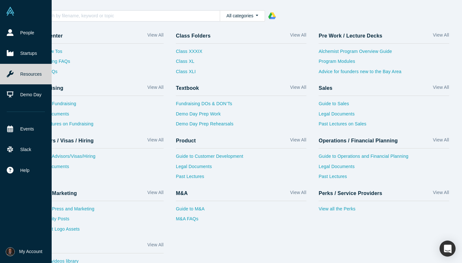
click at [12, 254] on img at bounding box center [10, 251] width 9 height 9
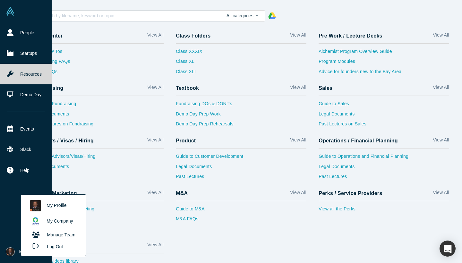
click at [68, 208] on link "My Profile" at bounding box center [53, 206] width 53 height 16
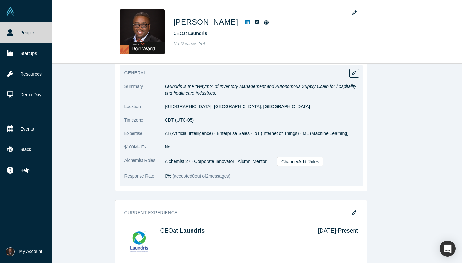
scroll to position [75, 0]
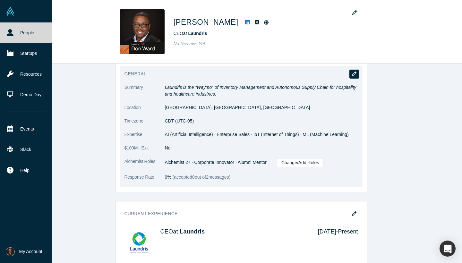
click at [355, 75] on icon "button" at bounding box center [354, 73] width 4 height 4
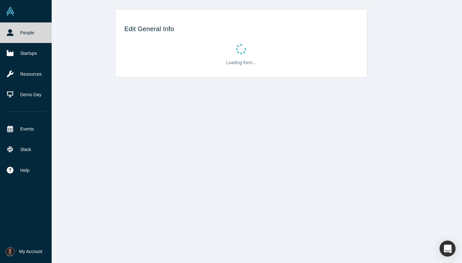
scroll to position [0, 0]
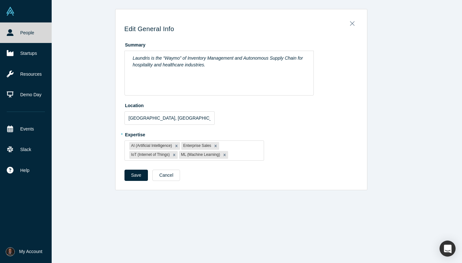
click at [248, 101] on label "Location" at bounding box center [240, 104] width 233 height 9
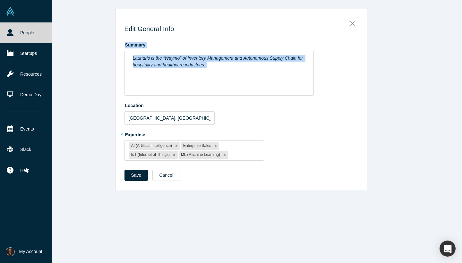
drag, startPoint x: 240, startPoint y: 87, endPoint x: 111, endPoint y: 34, distance: 139.4
click at [111, 34] on div "Edit General Info Summary Laundris is the “Waymo” of Inventory Management and A…" at bounding box center [240, 99] width 441 height 181
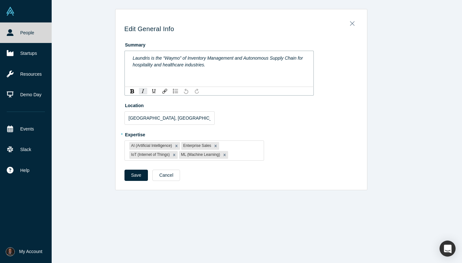
click at [186, 68] on div "Laundris is the “Waymo” of Inventory Management and Autonomous Supply Chain for…" at bounding box center [219, 61] width 180 height 17
drag, startPoint x: 215, startPoint y: 71, endPoint x: 97, endPoint y: 48, distance: 120.1
click at [97, 48] on div "Edit General Info Summary Laundris is the “Waymo” of Inventory Management and A…" at bounding box center [240, 99] width 441 height 181
drag, startPoint x: 127, startPoint y: 54, endPoint x: 173, endPoint y: 83, distance: 54.4
click at [173, 83] on div "Laundris is the “Waymo” of Inventory Management and Autonomous Supply Chain for…" at bounding box center [218, 73] width 189 height 45
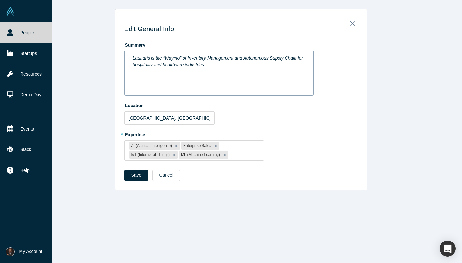
drag, startPoint x: 213, startPoint y: 74, endPoint x: 138, endPoint y: 55, distance: 77.6
click at [138, 55] on div "Laundris is the “Waymo” of Inventory Management and Autonomous Supply Chain for…" at bounding box center [218, 73] width 189 height 45
click at [138, 55] on span "Laundris is the “Waymo” of Inventory Management and Autonomous Supply Chain for…" at bounding box center [218, 61] width 171 height 12
click at [132, 57] on div "Laundris is the “Waymo” of Inventory Management and Autonomous Supply Chain for…" at bounding box center [219, 61] width 180 height 17
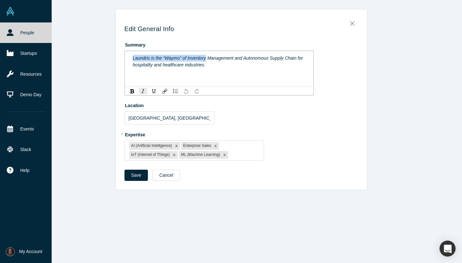
drag, startPoint x: 132, startPoint y: 57, endPoint x: 203, endPoint y: 60, distance: 70.6
click at [202, 60] on div "Laundris is the “Waymo” of Inventory Management and Autonomous Supply Chain for…" at bounding box center [219, 61] width 180 height 17
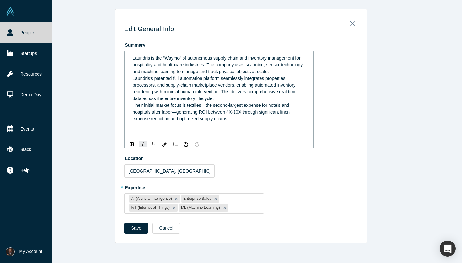
click at [217, 96] on div "Laundris's patented full automation platform seamlessly integrates properties, …" at bounding box center [219, 88] width 173 height 27
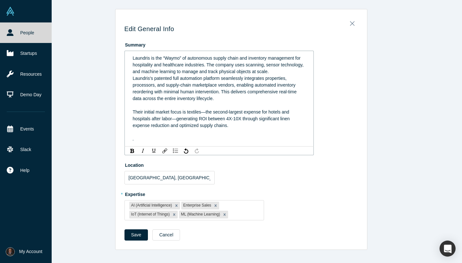
click at [275, 74] on div "Laundris is the “Waymo” of autonomous supply chain and inventory management for…" at bounding box center [219, 65] width 173 height 20
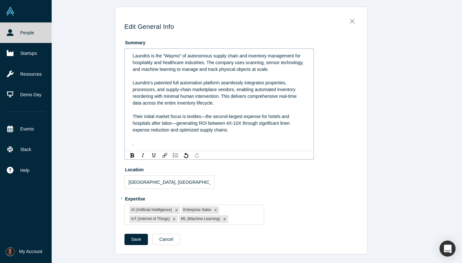
scroll to position [2, 0]
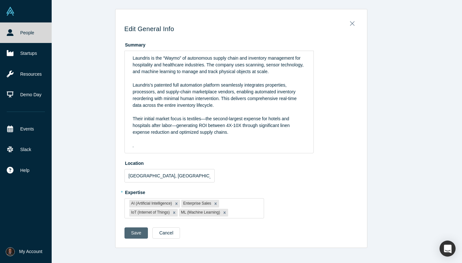
click at [134, 240] on div "Save Cancel" at bounding box center [240, 235] width 233 height 16
click at [140, 229] on button "Save" at bounding box center [136, 232] width 24 height 11
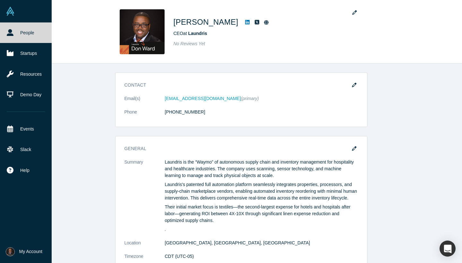
click at [353, 148] on icon "button" at bounding box center [354, 148] width 4 height 4
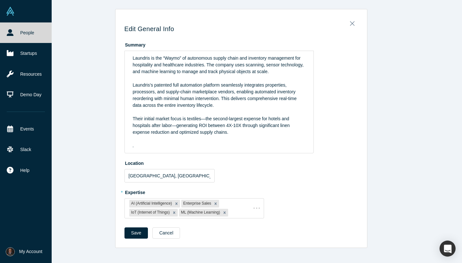
click at [353, 148] on div "Summary Laundris is the “Waymo” of autonomous supply chain and inventory manage…" at bounding box center [240, 96] width 233 height 114
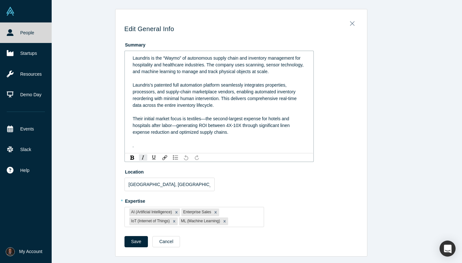
click at [228, 131] on span "Their initial market focus is textiles—the second-largest expense for hotels an…" at bounding box center [212, 125] width 158 height 19
click at [249, 132] on div "Their initial market focus is textiles—the second-largest expense for hotels an…" at bounding box center [219, 125] width 173 height 20
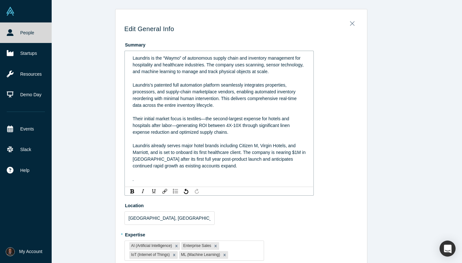
click at [142, 183] on div "Laundris is the “Waymo” of autonomous supply chain and inventory management for…" at bounding box center [219, 119] width 180 height 132
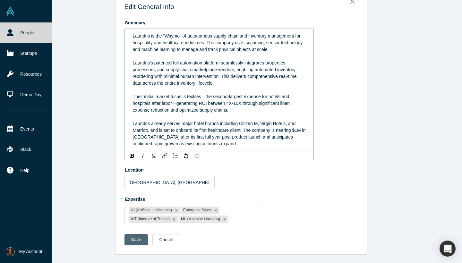
click at [134, 242] on button "Save" at bounding box center [136, 239] width 24 height 11
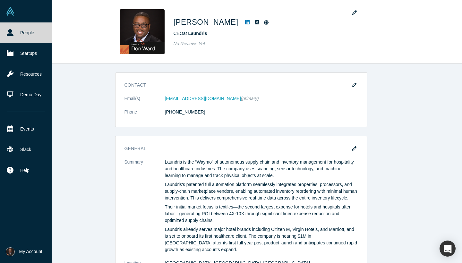
click at [10, 252] on img at bounding box center [10, 251] width 9 height 9
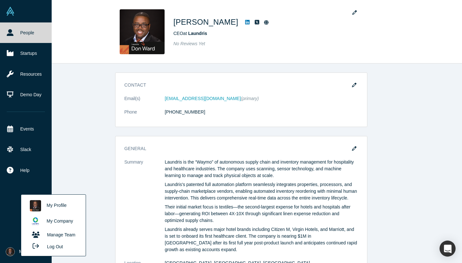
click at [52, 220] on link "My Company" at bounding box center [53, 221] width 53 height 16
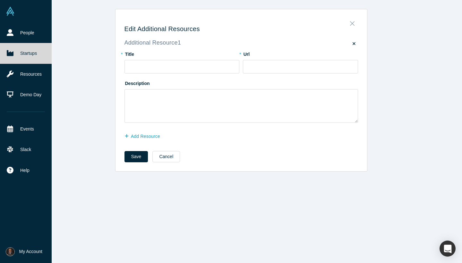
click at [353, 25] on icon "Close" at bounding box center [352, 23] width 4 height 7
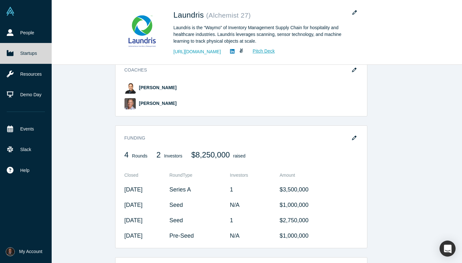
scroll to position [350, 0]
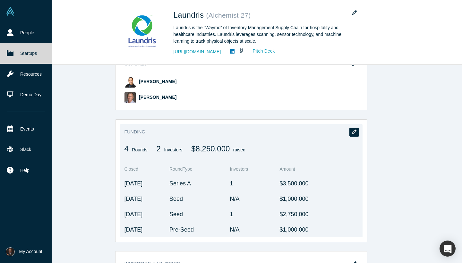
click at [352, 128] on button "button" at bounding box center [354, 132] width 10 height 9
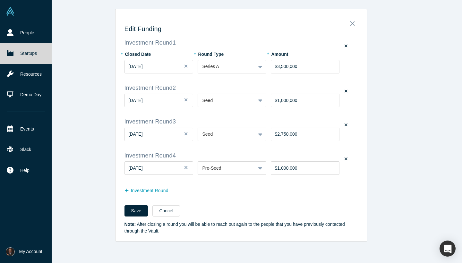
click at [347, 91] on label at bounding box center [346, 91] width 8 height 9
click at [0, 0] on input "checkbox" at bounding box center [0, 0] width 0 height 0
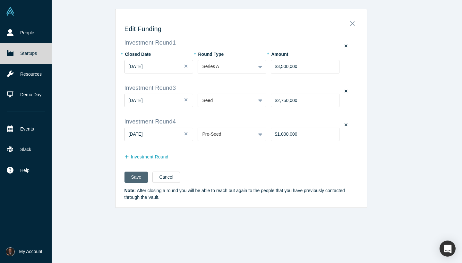
click at [137, 177] on button "Save" at bounding box center [136, 176] width 24 height 11
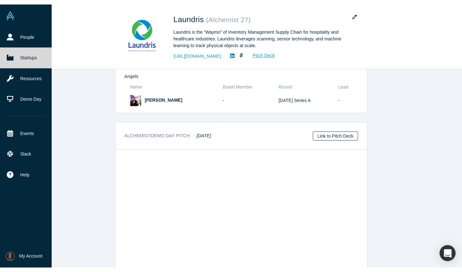
scroll to position [585, 0]
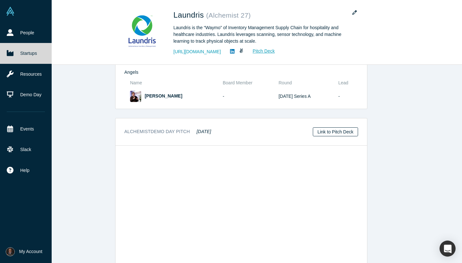
click at [345, 127] on link "Link to Pitch Deck" at bounding box center [334, 131] width 45 height 9
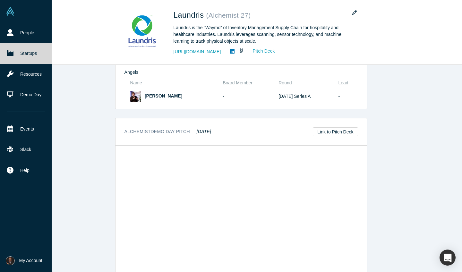
click at [10, 262] on li "My Account My Profile My Company Manage Team Log Out" at bounding box center [26, 260] width 52 height 22
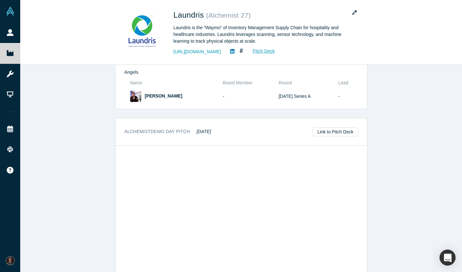
click at [19, 256] on button "My Account" at bounding box center [12, 260] width 13 height 9
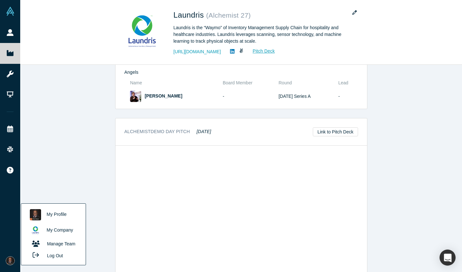
click at [59, 212] on link "My Profile" at bounding box center [53, 215] width 53 height 16
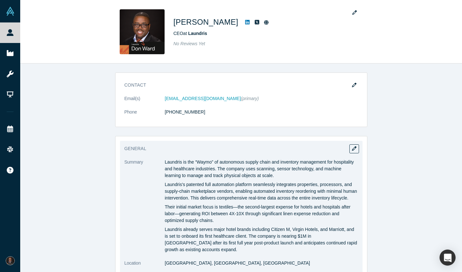
scroll to position [3, 0]
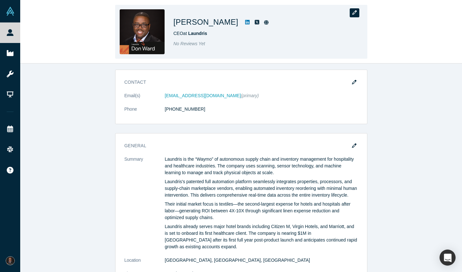
click at [355, 11] on icon "button" at bounding box center [354, 12] width 4 height 4
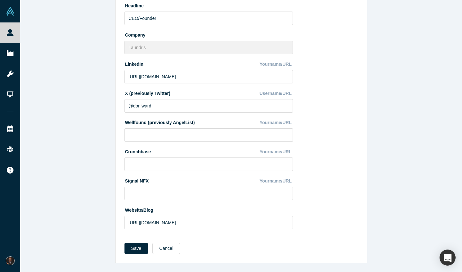
scroll to position [126, 0]
click at [132, 249] on button "Save" at bounding box center [136, 248] width 24 height 11
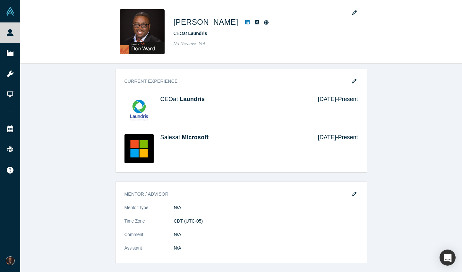
scroll to position [288, 0]
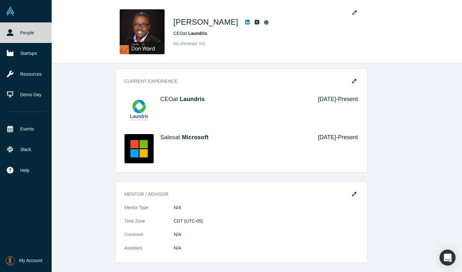
click at [20, 39] on link "People" at bounding box center [26, 32] width 52 height 21
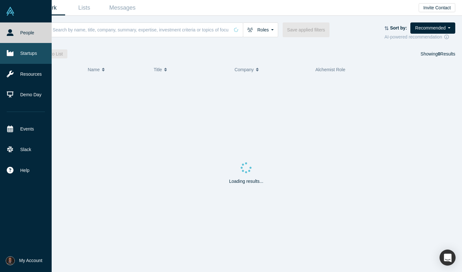
click at [20, 54] on link "Startups" at bounding box center [26, 53] width 52 height 21
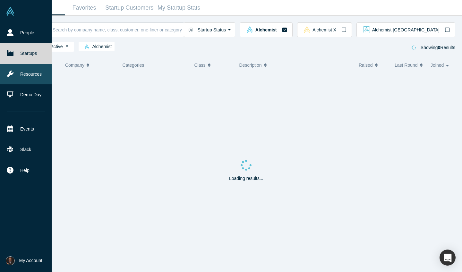
click at [30, 73] on link "Resources" at bounding box center [26, 74] width 52 height 21
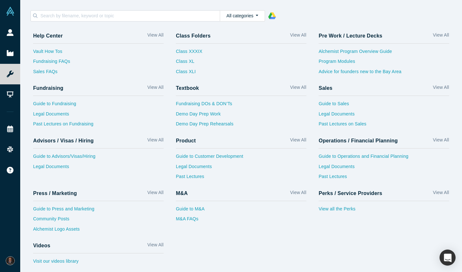
click at [19, 258] on span "My Account" at bounding box center [19, 260] width 0 height 7
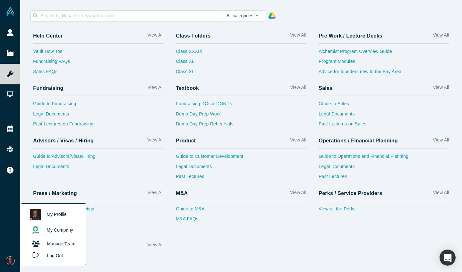
click at [51, 234] on link "My Company" at bounding box center [53, 230] width 53 height 16
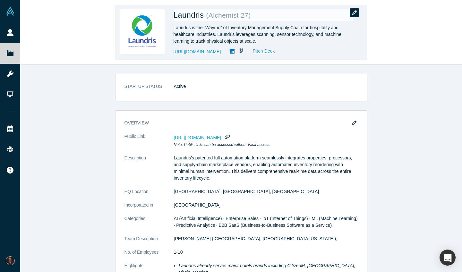
click at [356, 14] on icon "button" at bounding box center [354, 12] width 4 height 4
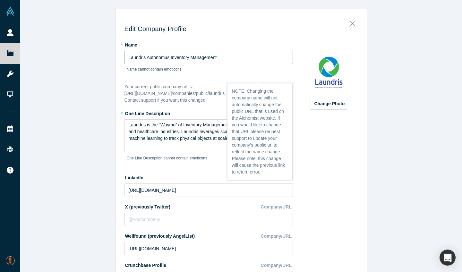
type input "Laundris Autonomus Inventory Management"
click at [327, 142] on div "Change Photo Zoom Save Remove Upload New" at bounding box center [328, 178] width 58 height 279
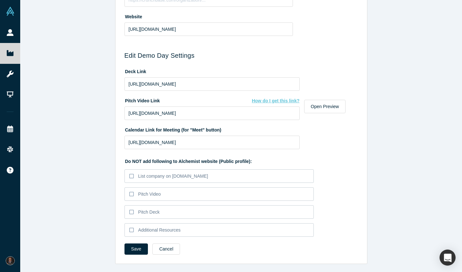
scroll to position [277, 0]
click at [133, 248] on button "Save" at bounding box center [136, 249] width 24 height 11
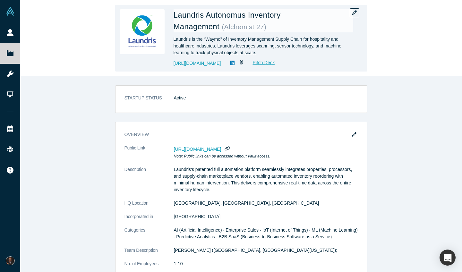
scroll to position [0, 0]
click at [356, 15] on icon "button" at bounding box center [354, 12] width 4 height 4
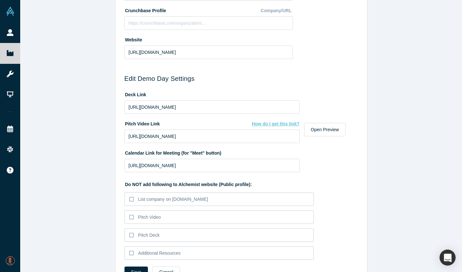
scroll to position [255, 0]
click at [132, 216] on icon at bounding box center [131, 216] width 4 height 5
click at [0, 0] on input "Pitch Video" at bounding box center [0, 0] width 0 height 0
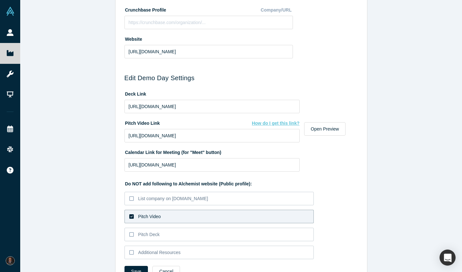
click at [132, 216] on icon at bounding box center [131, 216] width 4 height 4
click at [0, 0] on input "Pitch Video" at bounding box center [0, 0] width 0 height 0
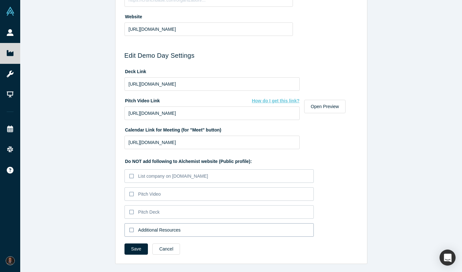
scroll to position [277, 0]
click at [10, 262] on img at bounding box center [10, 260] width 9 height 9
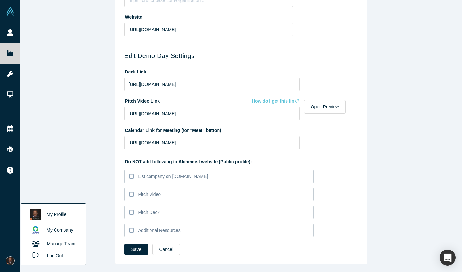
click at [51, 243] on link "Manage Team" at bounding box center [53, 243] width 53 height 11
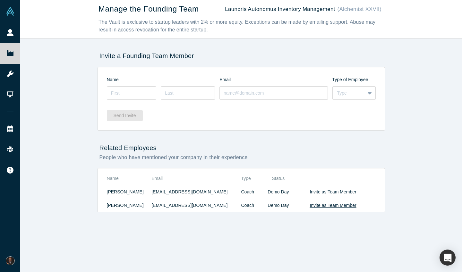
click at [19, 259] on span "My Account" at bounding box center [19, 260] width 0 height 7
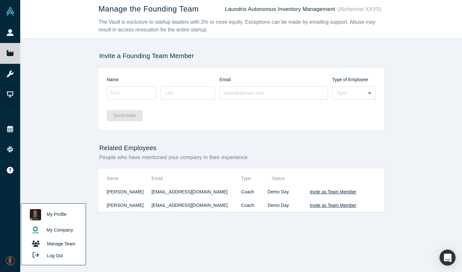
click at [51, 216] on link "My Profile" at bounding box center [53, 215] width 53 height 16
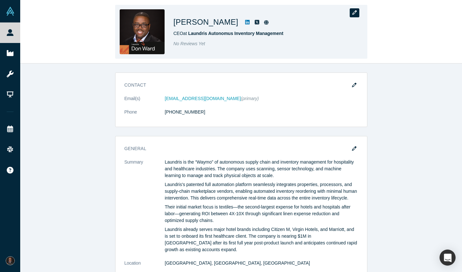
click at [354, 13] on icon "button" at bounding box center [354, 12] width 4 height 4
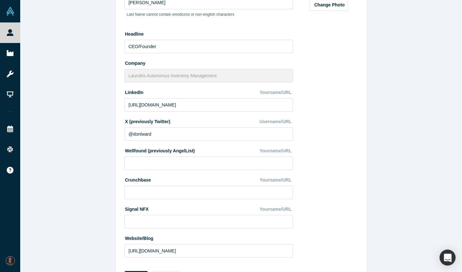
scroll to position [90, 0]
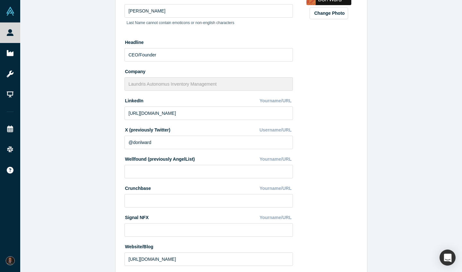
click at [10, 262] on img at bounding box center [10, 260] width 9 height 9
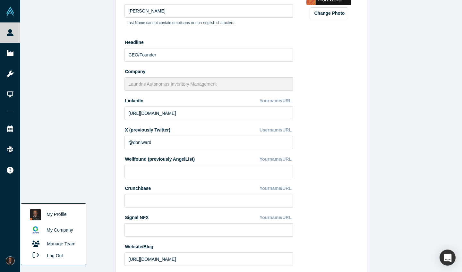
click at [56, 228] on link "My Company" at bounding box center [53, 230] width 53 height 16
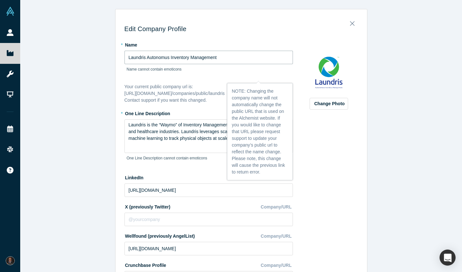
click at [158, 56] on input "Laundris Autonomus Inventory Management" at bounding box center [208, 57] width 168 height 13
type input "Laundris Autonomous Inventory Management"
click at [349, 154] on div "Change Photo Zoom Save Remove Upload New" at bounding box center [328, 178] width 58 height 279
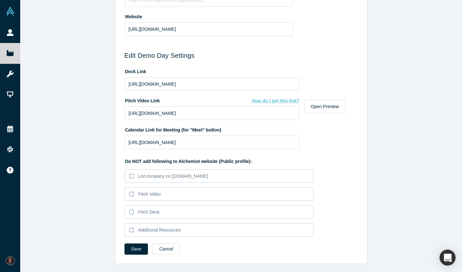
scroll to position [277, 0]
click at [137, 248] on button "Save" at bounding box center [136, 249] width 24 height 11
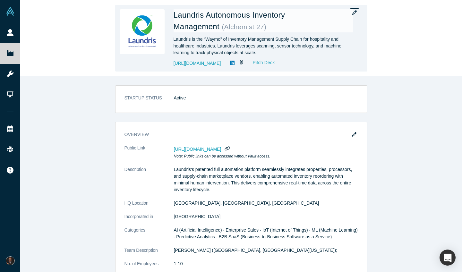
click at [260, 60] on link "Pitch Deck" at bounding box center [259, 62] width 29 height 7
click at [356, 15] on button "button" at bounding box center [354, 12] width 10 height 9
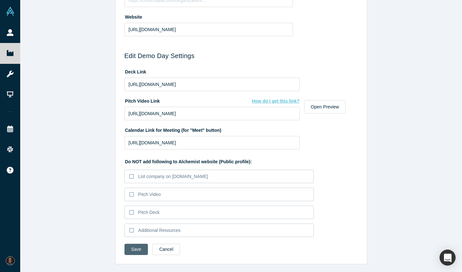
click at [129, 251] on button "Save" at bounding box center [136, 249] width 24 height 11
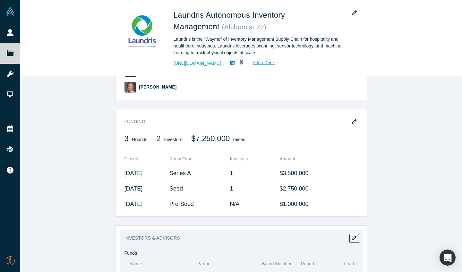
scroll to position [347, 0]
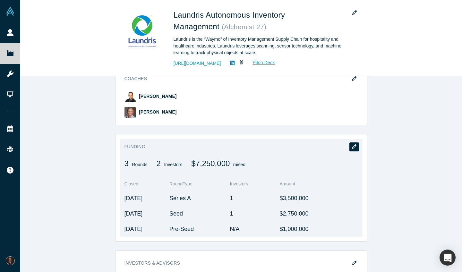
click at [352, 144] on icon "button" at bounding box center [354, 146] width 4 height 4
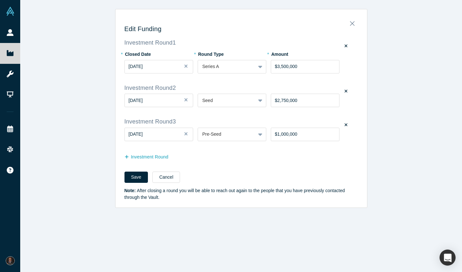
scroll to position [0, 0]
click at [243, 68] on div at bounding box center [226, 66] width 48 height 8
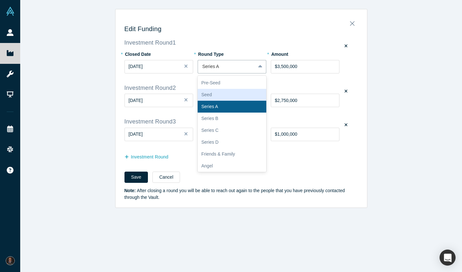
click at [230, 92] on div "Seed" at bounding box center [231, 95] width 69 height 12
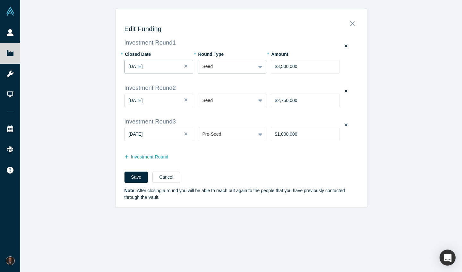
click at [165, 63] on div "[DATE]" at bounding box center [159, 66] width 60 height 7
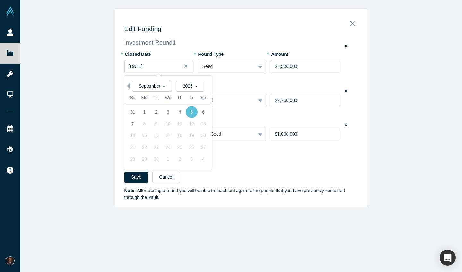
click at [130, 88] on button "Previous Month" at bounding box center [127, 86] width 6 height 6
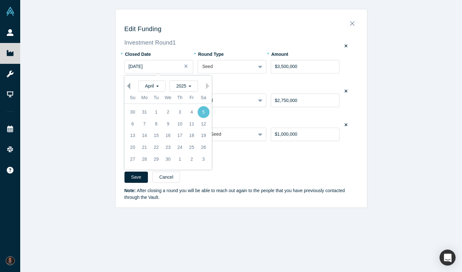
click at [130, 88] on button "Previous Month" at bounding box center [127, 86] width 6 height 6
click at [166, 112] on div "1" at bounding box center [168, 112] width 12 height 12
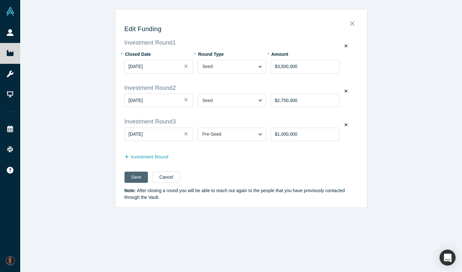
click at [135, 176] on button "Save" at bounding box center [136, 176] width 24 height 11
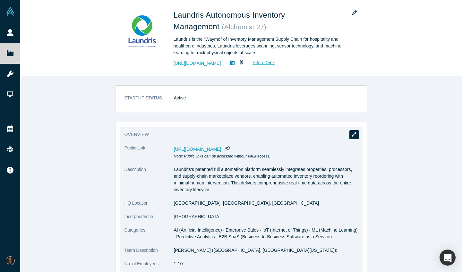
click at [352, 134] on icon "button" at bounding box center [354, 134] width 4 height 4
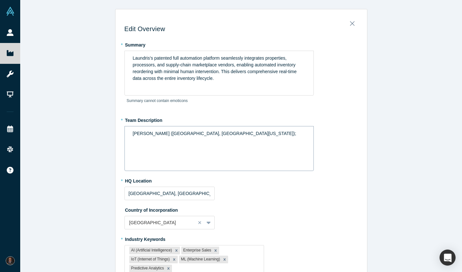
click at [177, 134] on span "Don Ward (Microsoft, North Texas);" at bounding box center [214, 133] width 163 height 5
click at [238, 134] on div "Don Ward (Microsoft, University of North Texas);" at bounding box center [219, 133] width 173 height 7
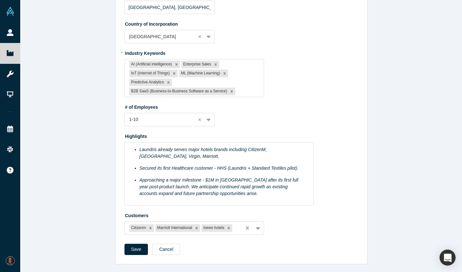
scroll to position [186, 0]
click at [232, 192] on div "Approaching a major milestone - $1M in [GEOGRAPHIC_DATA] after its first full y…" at bounding box center [222, 187] width 166 height 20
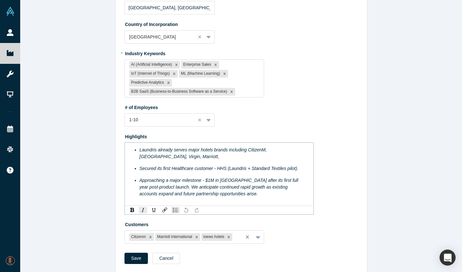
click at [139, 149] on span "Laundris already serves major hotels brands including CitizenM, [GEOGRAPHIC_DAT…" at bounding box center [203, 153] width 129 height 12
click at [140, 178] on span "Approaching a major milestone - $1M in [GEOGRAPHIC_DATA] after its first full y…" at bounding box center [219, 187] width 160 height 19
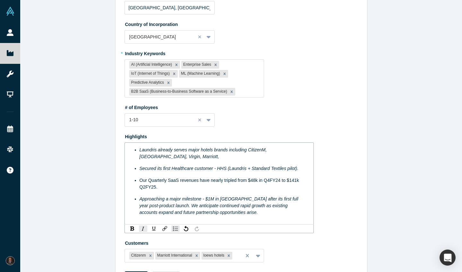
click at [173, 185] on div "Our Quarterly SaaS revenues have nearly tripled from $48k in Q4FY24 to $141k Q2…" at bounding box center [222, 183] width 166 height 13
drag, startPoint x: 173, startPoint y: 185, endPoint x: 134, endPoint y: 179, distance: 39.5
click at [139, 179] on div "Our Quarterly SaaS revenues have nearly tripled from $48k in Q4FY24 to $141k Q2…" at bounding box center [222, 183] width 166 height 13
click at [141, 229] on img "rdw-inline-control" at bounding box center [142, 228] width 5 height 5
click at [231, 205] on span "Approaching a major milestone - $1M in [GEOGRAPHIC_DATA] after its first full y…" at bounding box center [219, 205] width 160 height 19
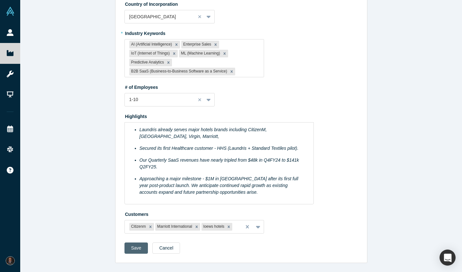
click at [133, 248] on button "Save" at bounding box center [136, 247] width 24 height 11
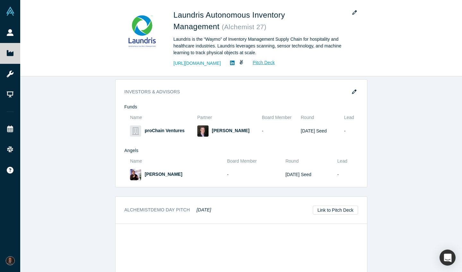
scroll to position [498, 0]
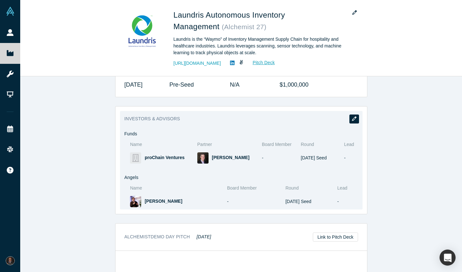
click at [357, 114] on button "button" at bounding box center [354, 118] width 10 height 9
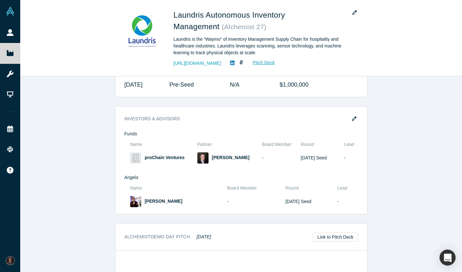
scroll to position [0, 0]
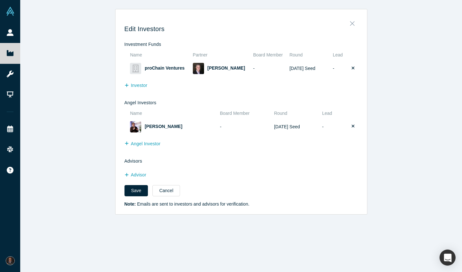
click at [354, 23] on button "Close" at bounding box center [351, 21] width 13 height 9
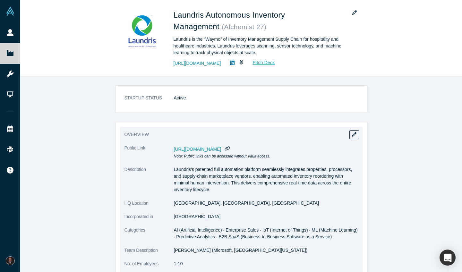
click at [271, 152] on dd "https://vault.alchemistaccelerator.com/companies/public/laundris Note: Public l…" at bounding box center [266, 152] width 184 height 15
click at [221, 149] on span "[URL][DOMAIN_NAME]" at bounding box center [197, 148] width 47 height 5
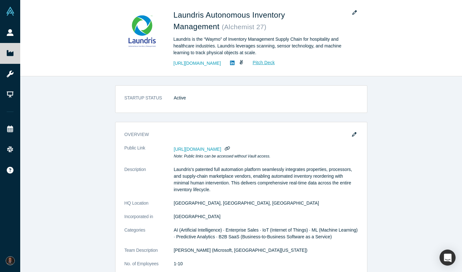
click at [396, 164] on div "STARTUP STATUS Active overview Public Link https://vault.alchemistaccelerator.c…" at bounding box center [240, 173] width 441 height 195
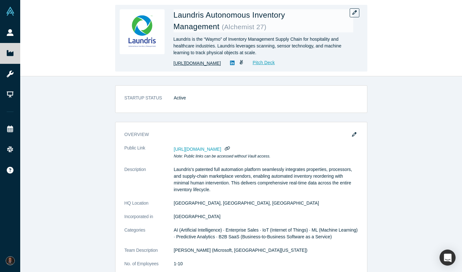
click at [214, 63] on link "[URL][DOMAIN_NAME]" at bounding box center [196, 63] width 47 height 7
click at [270, 63] on link "Pitch Deck" at bounding box center [259, 62] width 29 height 7
click at [234, 63] on icon at bounding box center [232, 63] width 4 height 4
